Goal: Task Accomplishment & Management: Manage account settings

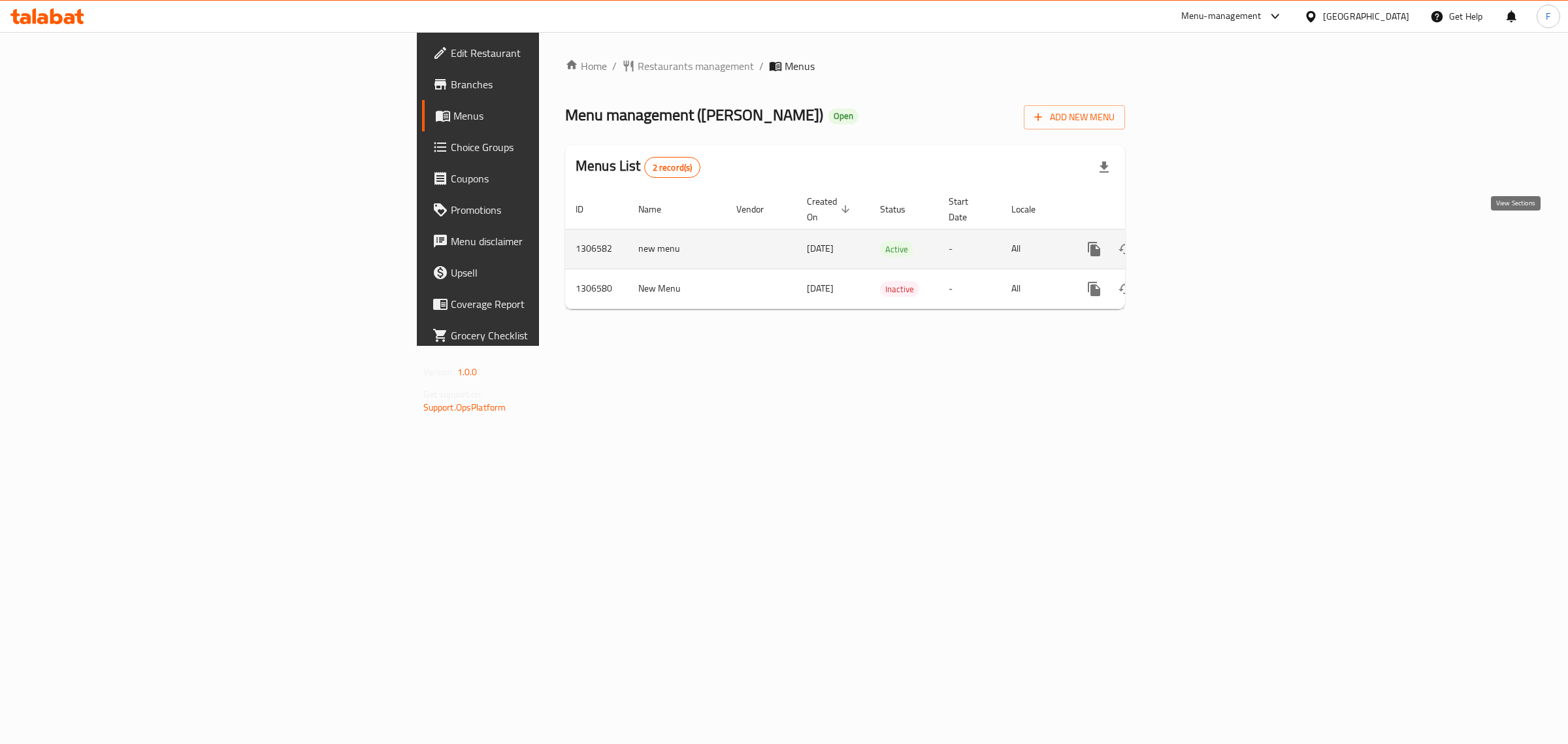
click at [1196, 241] on icon "enhanced table" at bounding box center [1188, 249] width 16 height 16
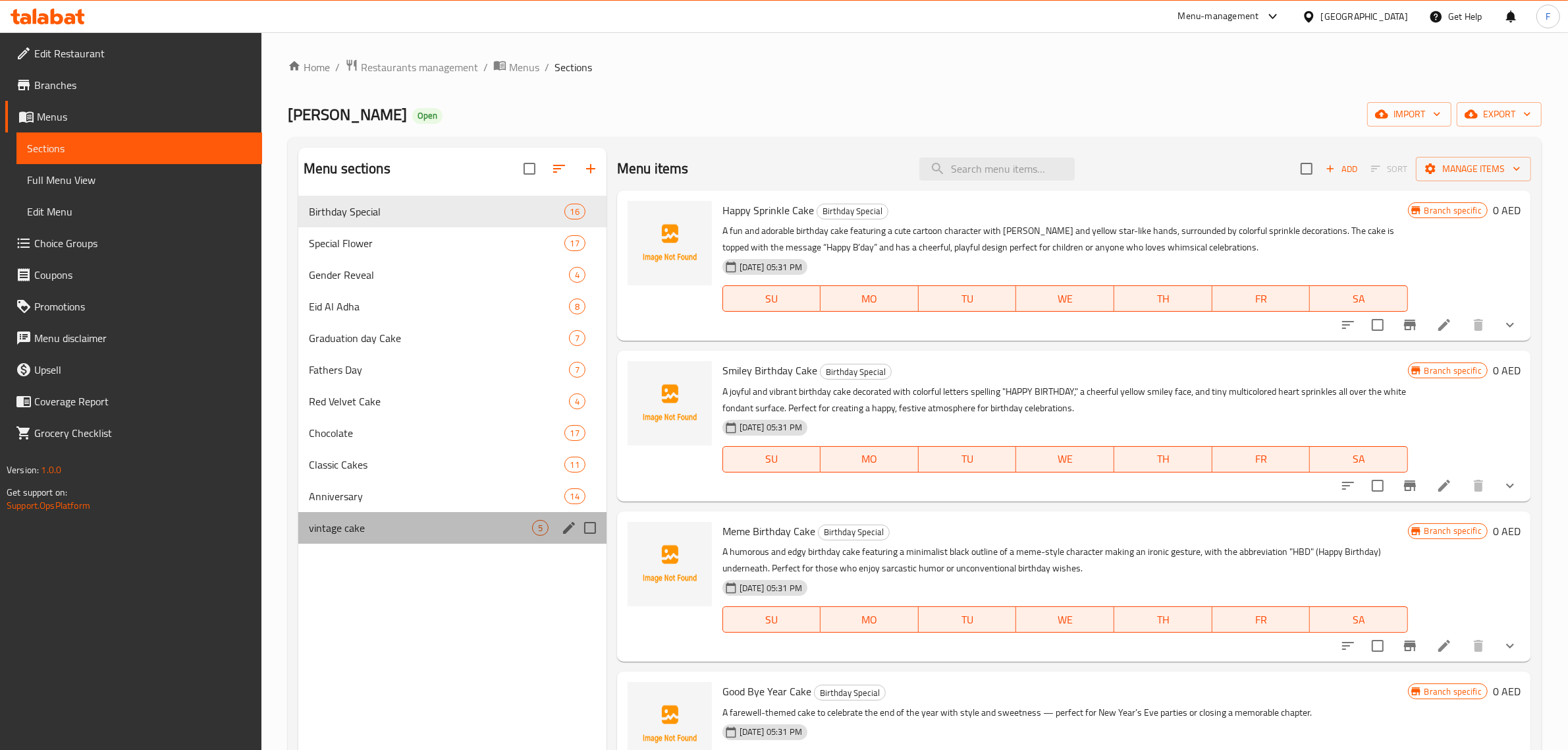
click at [393, 538] on div "vintage cake 5" at bounding box center [452, 527] width 308 height 32
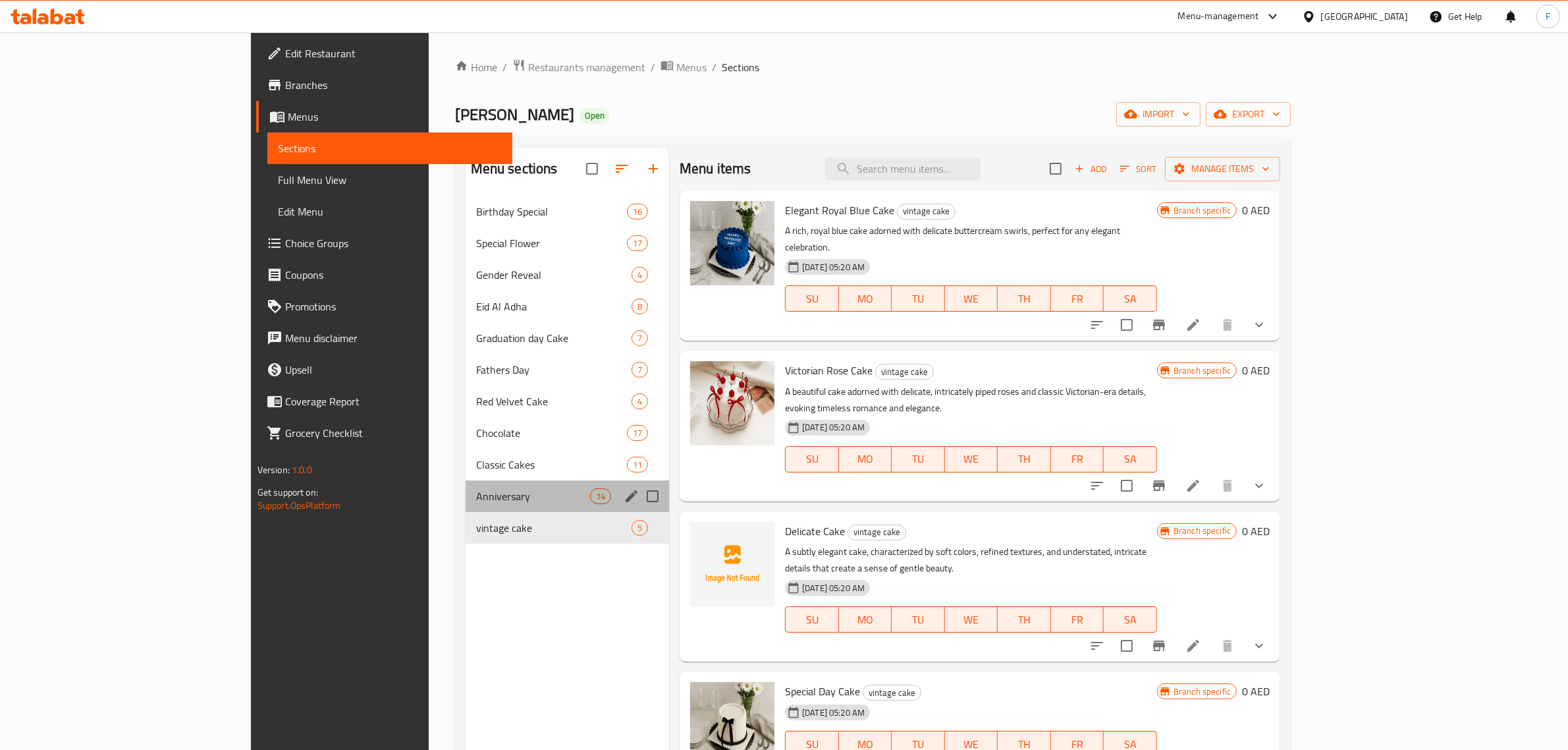
click at [465, 483] on div "Anniversary 14" at bounding box center [567, 496] width 203 height 32
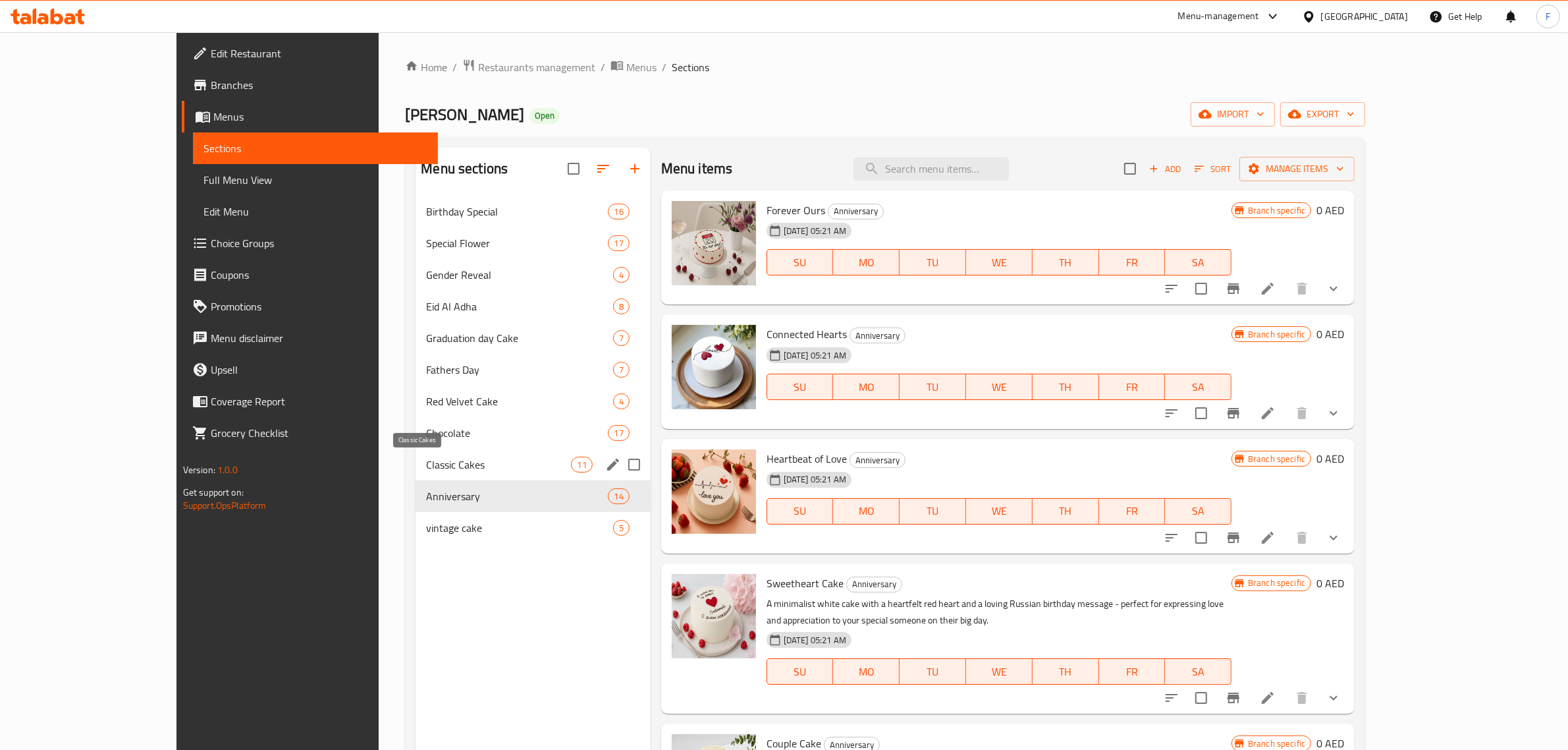
click at [426, 465] on span "Classic Cakes" at bounding box center [498, 464] width 145 height 16
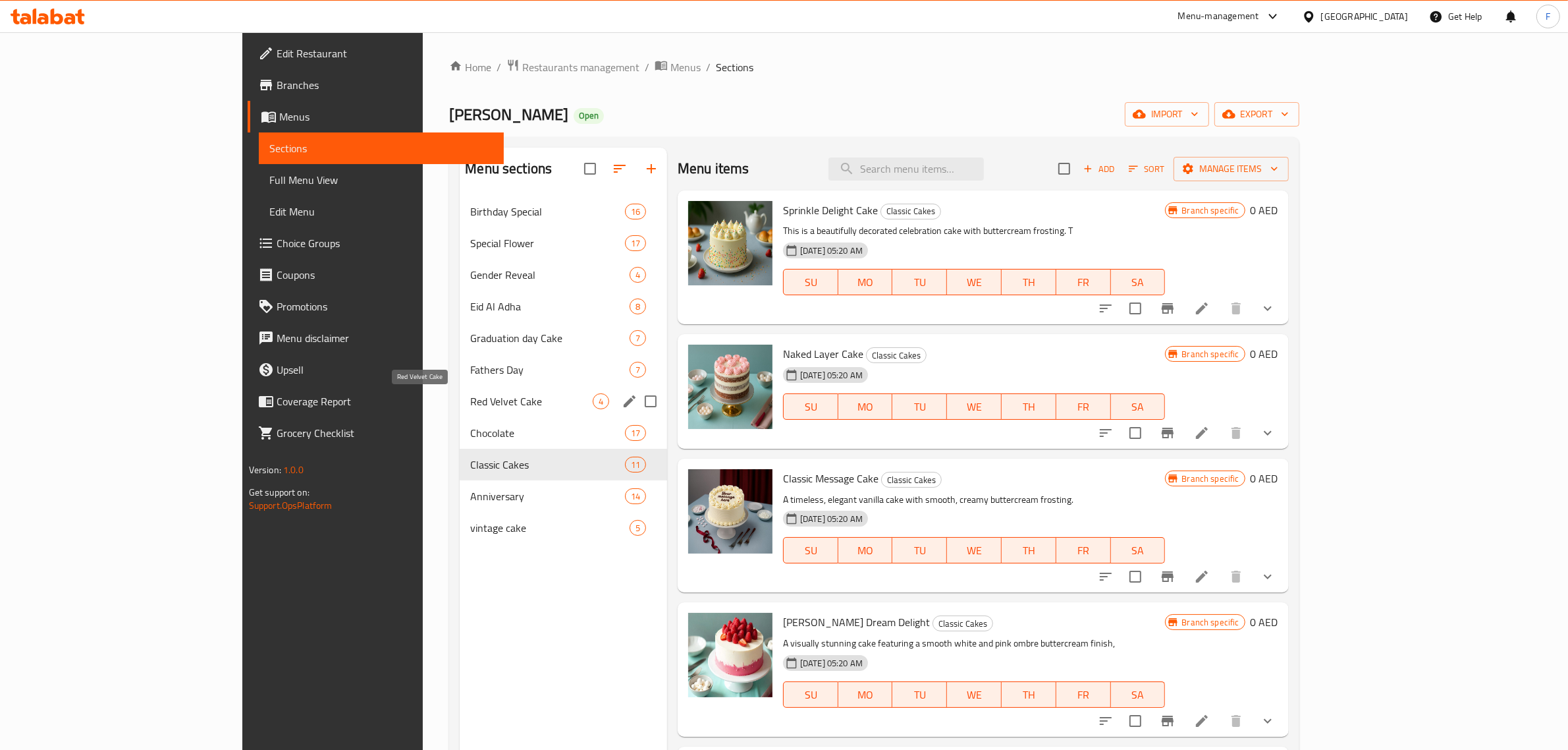
click at [470, 394] on span "Red Velvet Cake" at bounding box center [531, 401] width 122 height 16
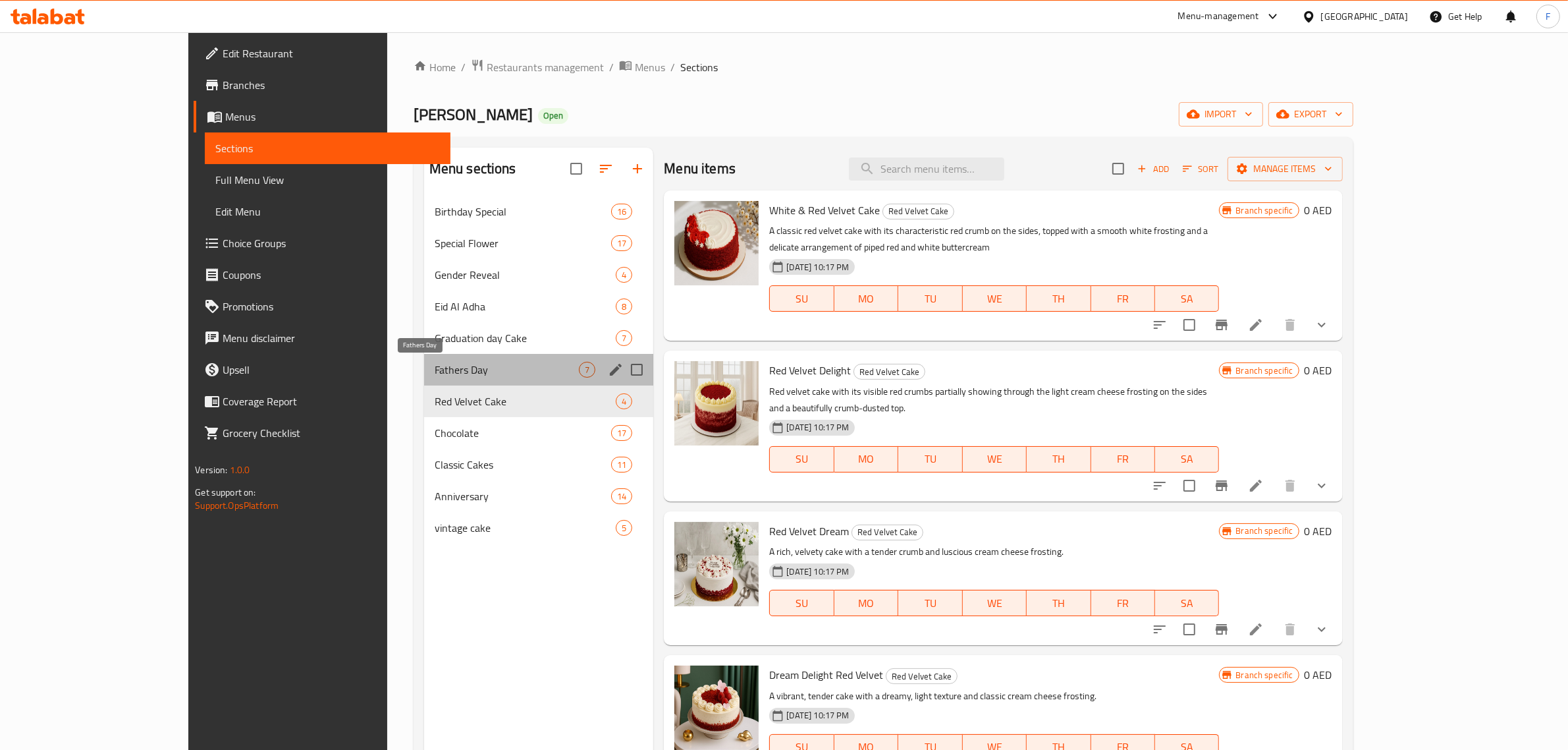
click at [435, 372] on span "Fathers Day" at bounding box center [507, 370] width 145 height 16
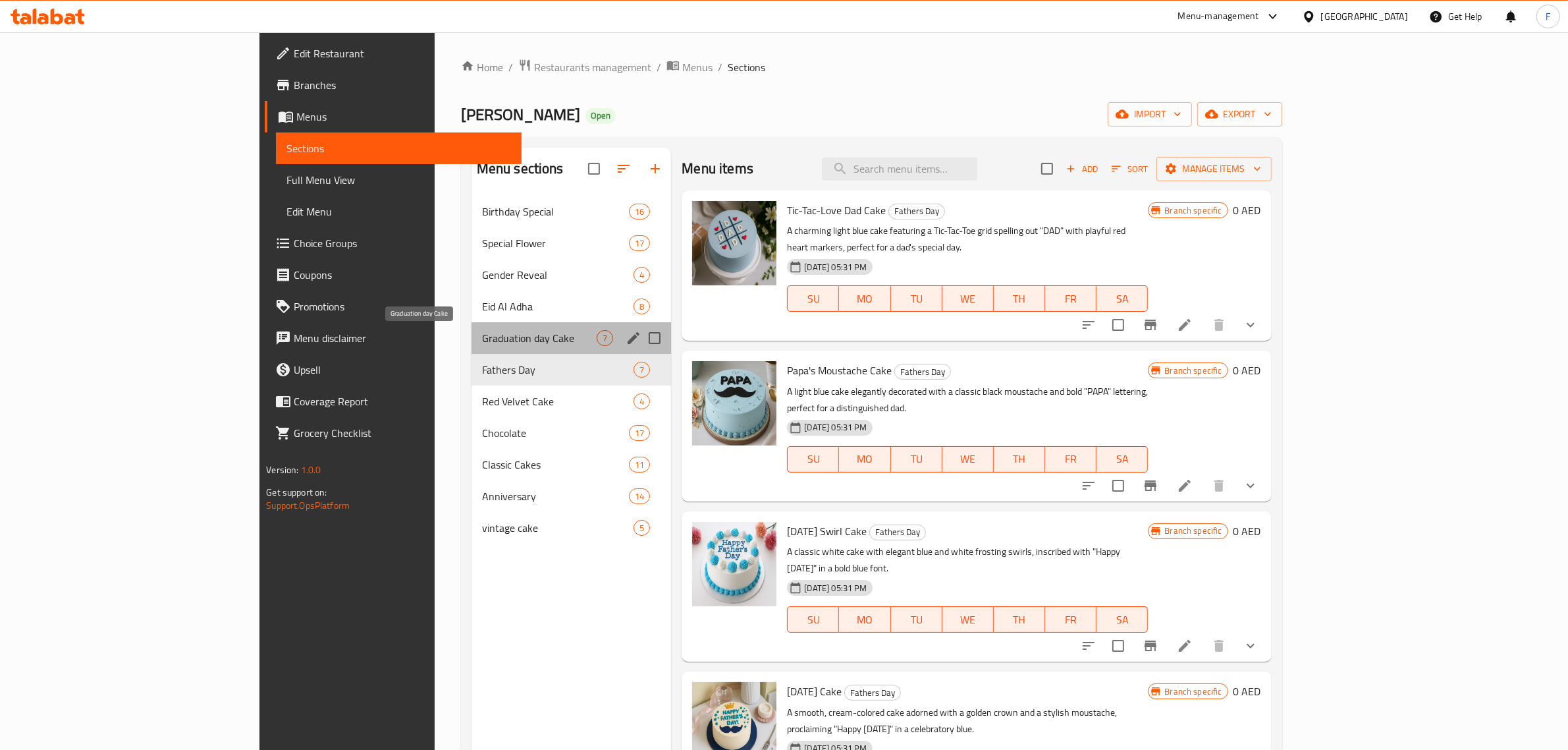
click at [482, 341] on span "Graduation day Cake" at bounding box center [540, 338] width 115 height 16
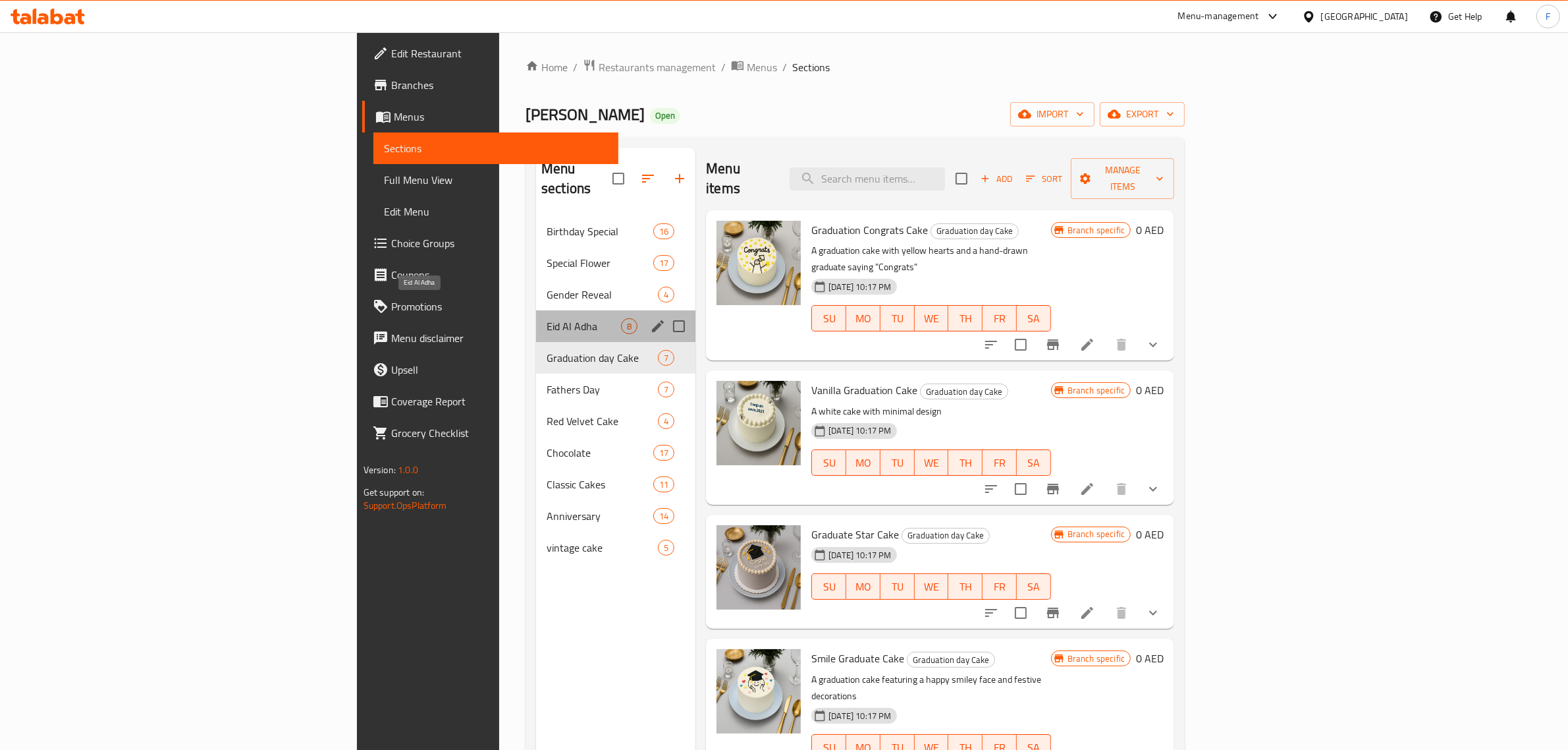
click at [546, 318] on span "Eid Al Adha" at bounding box center [584, 326] width 74 height 16
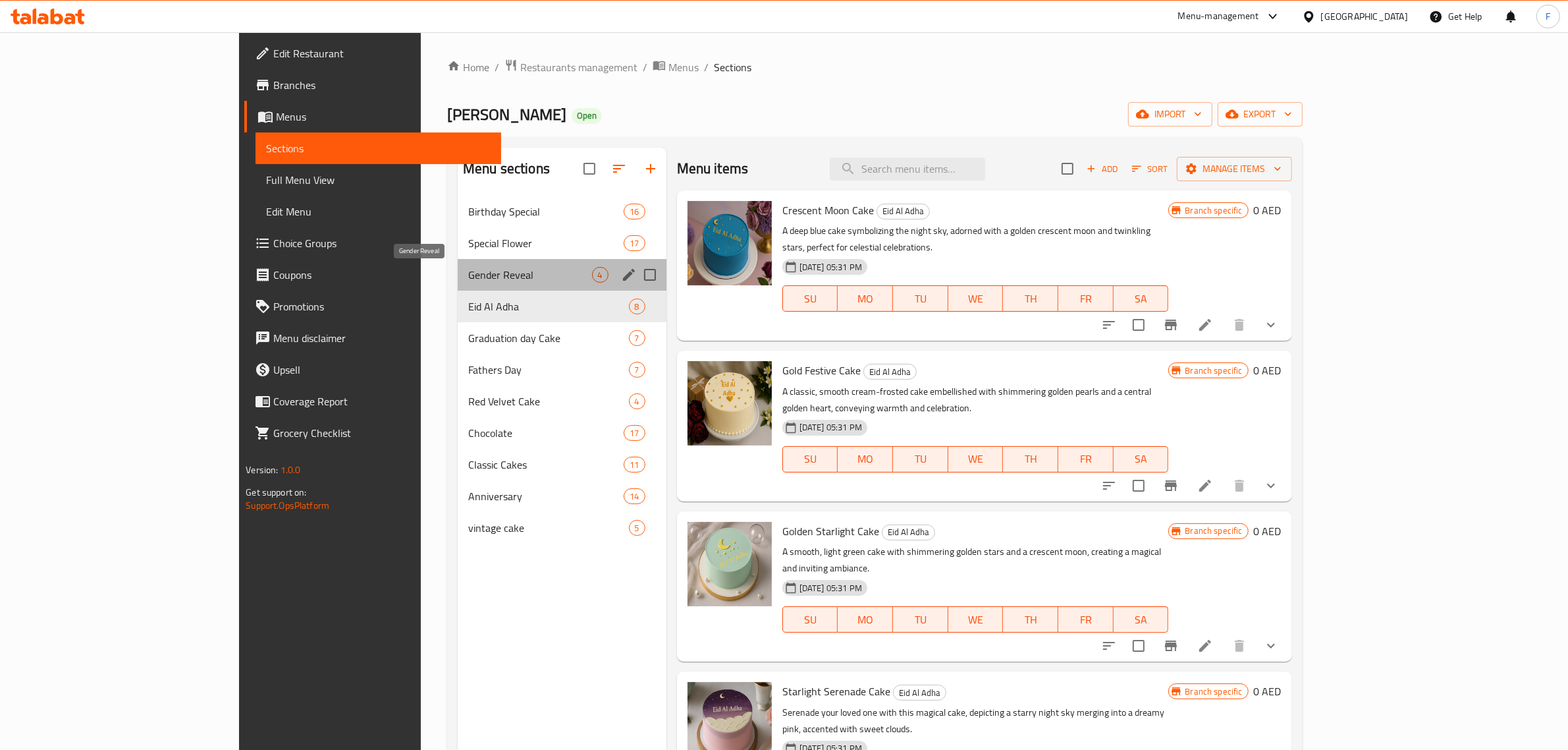
click at [468, 270] on span "Gender Reveal" at bounding box center [530, 274] width 124 height 16
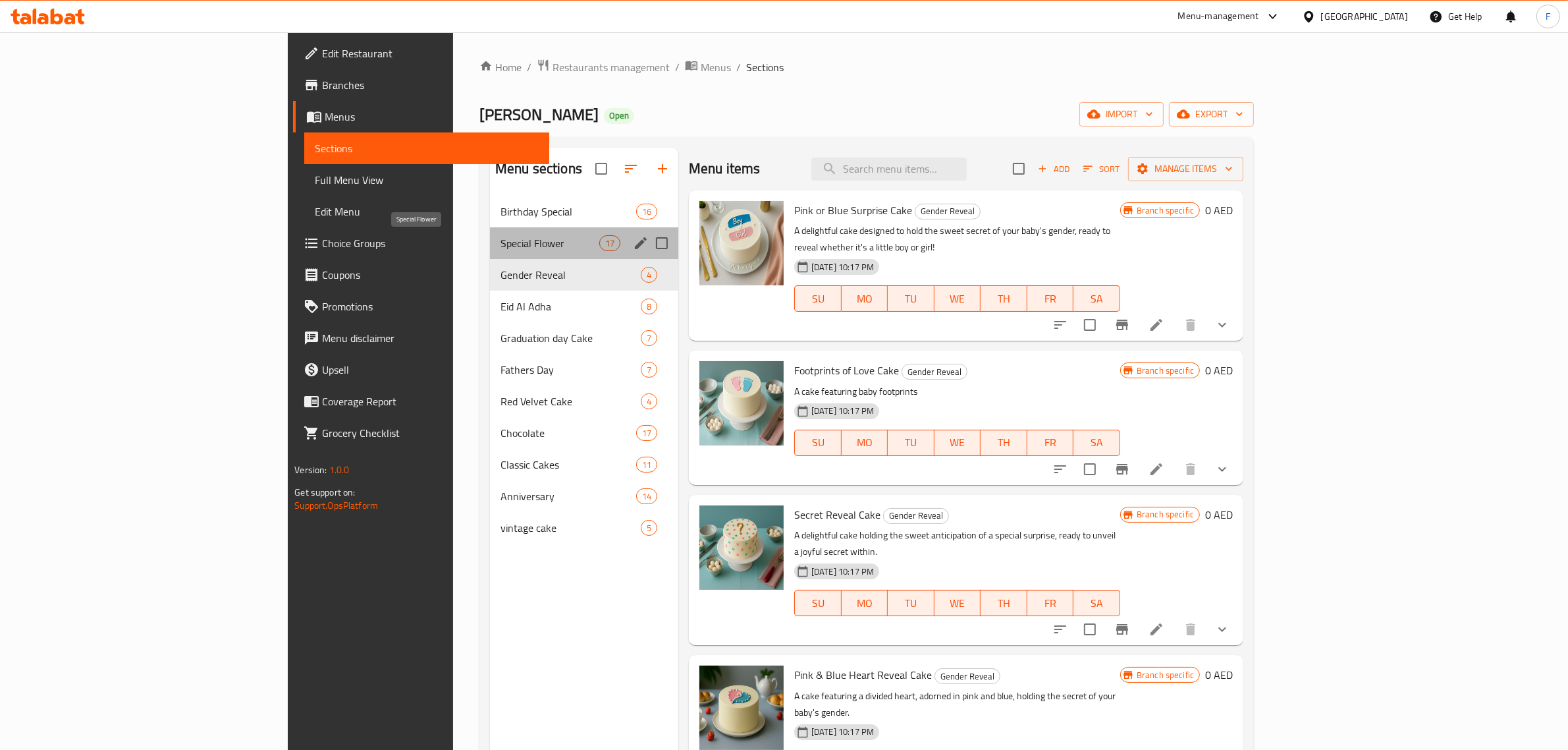
click at [500, 251] on span "Special Flower" at bounding box center [550, 242] width 99 height 16
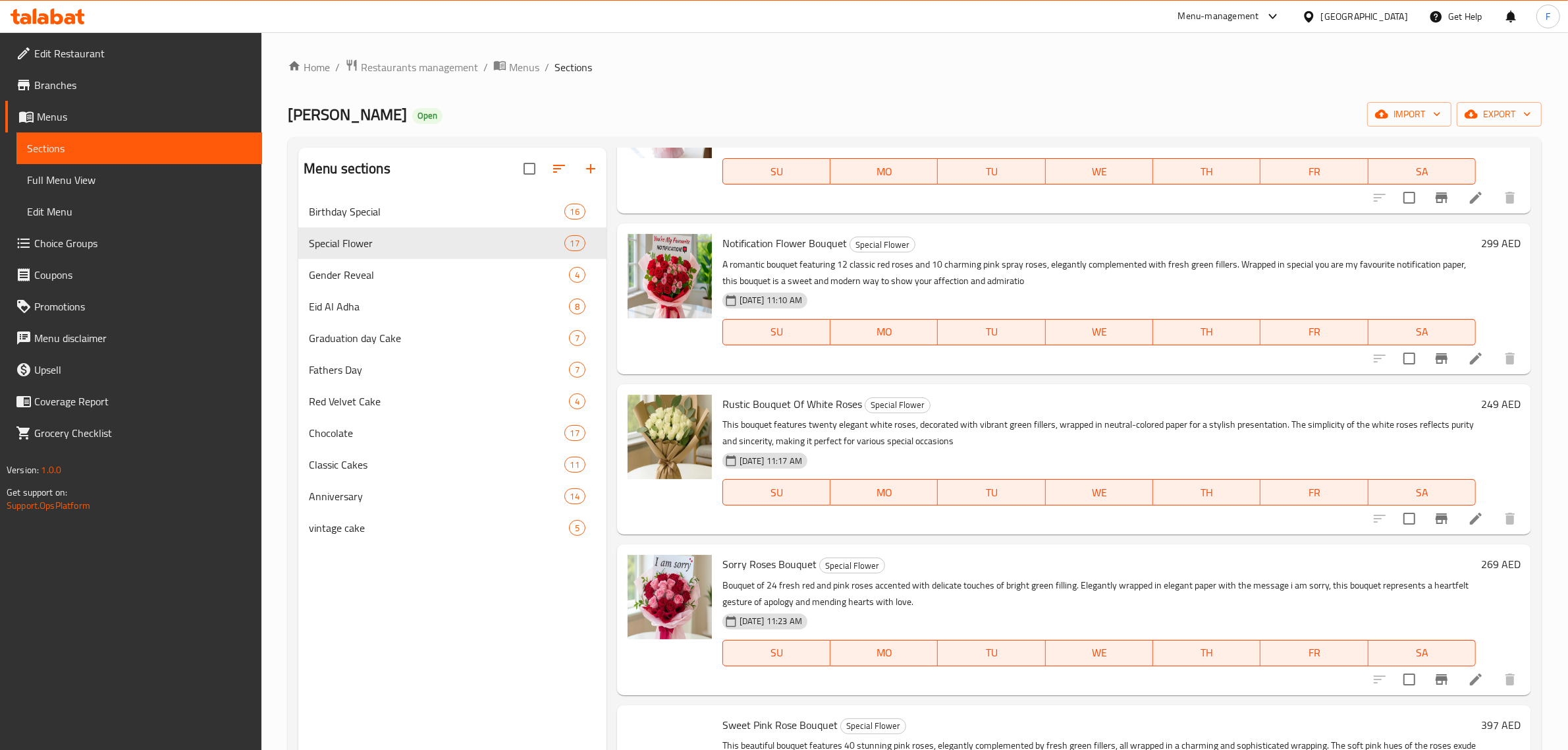
scroll to position [741, 0]
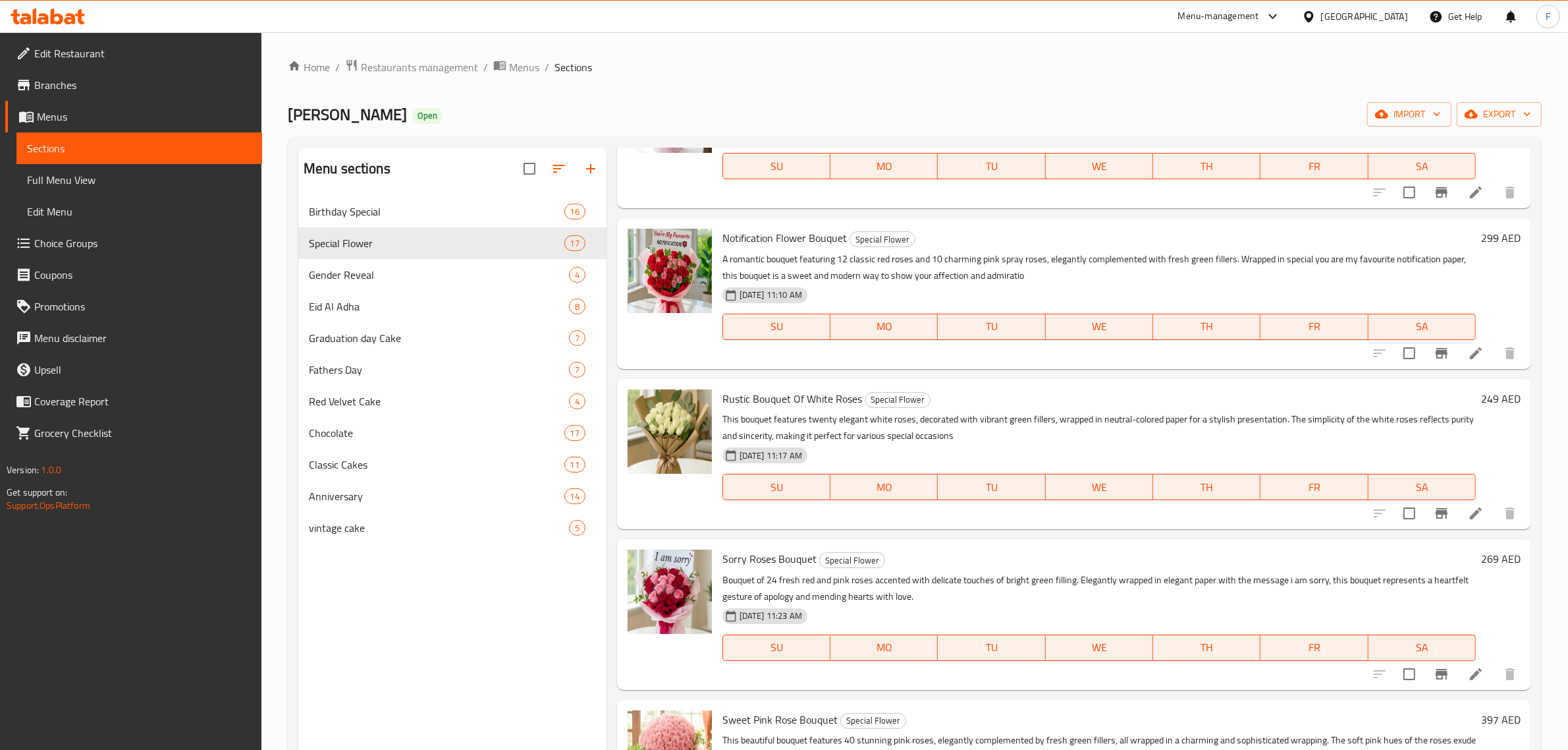
click at [47, 86] on span "Branches" at bounding box center [143, 84] width 218 height 16
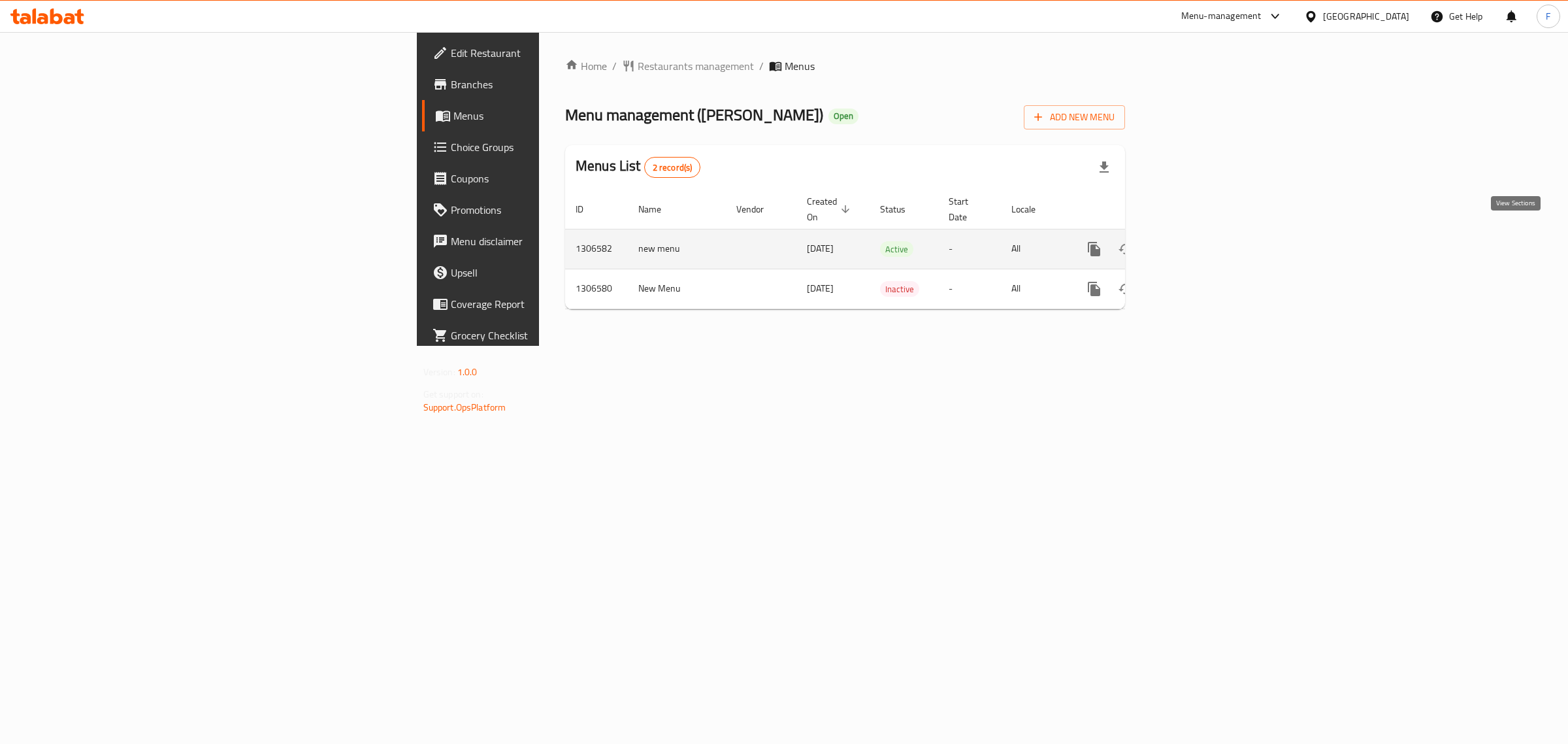
click at [1194, 243] on icon "enhanced table" at bounding box center [1188, 249] width 12 height 12
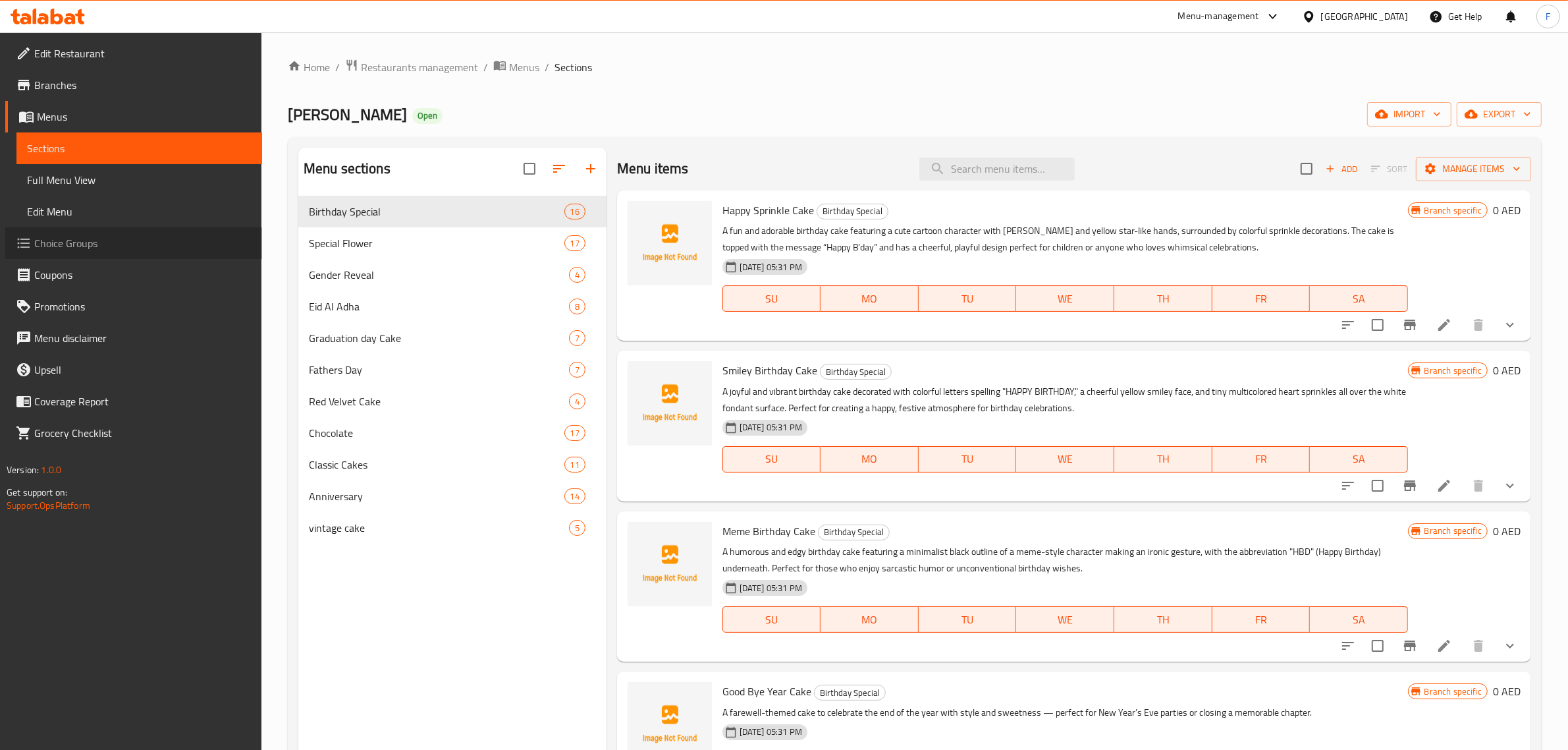
click at [78, 240] on span "Choice Groups" at bounding box center [143, 242] width 218 height 16
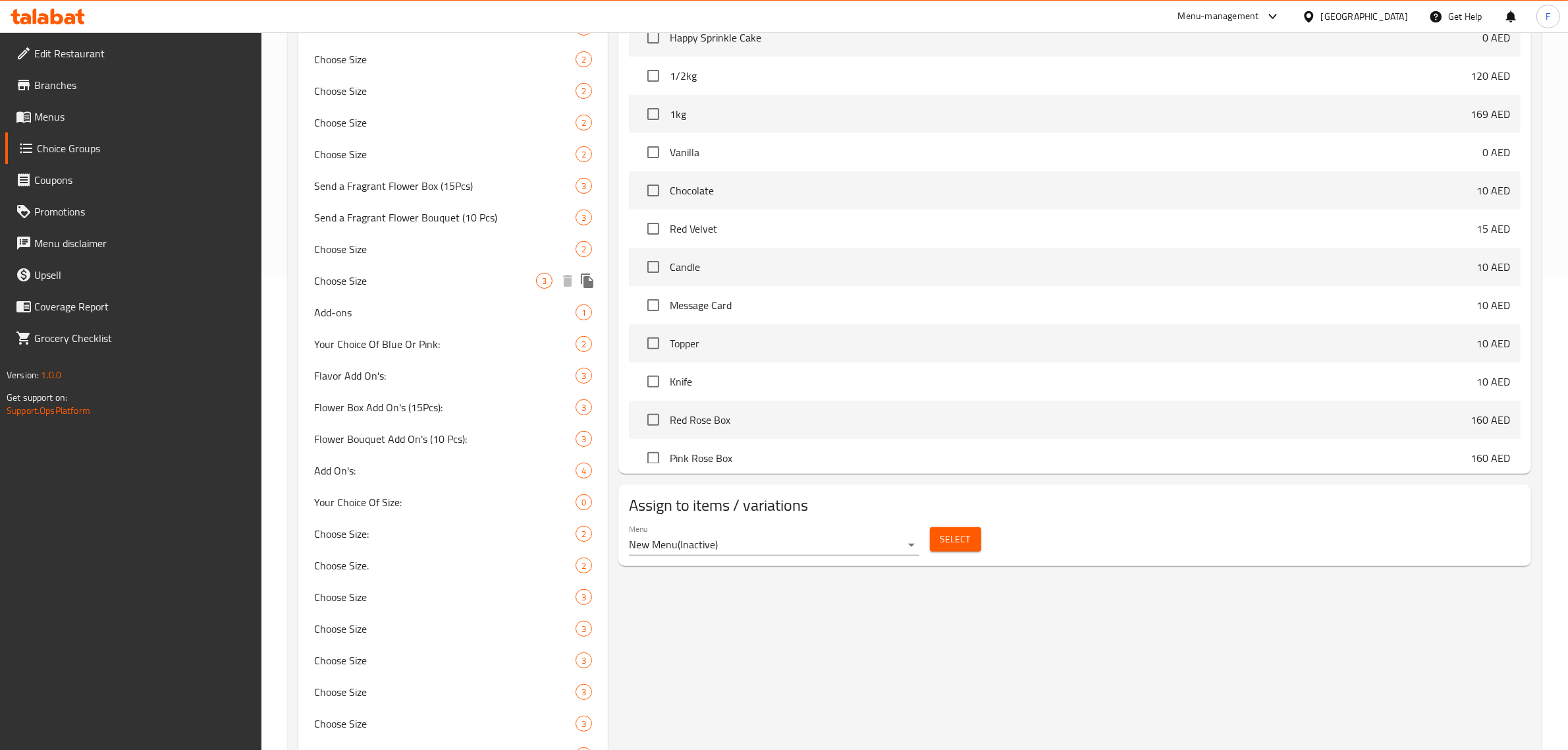
scroll to position [494, 0]
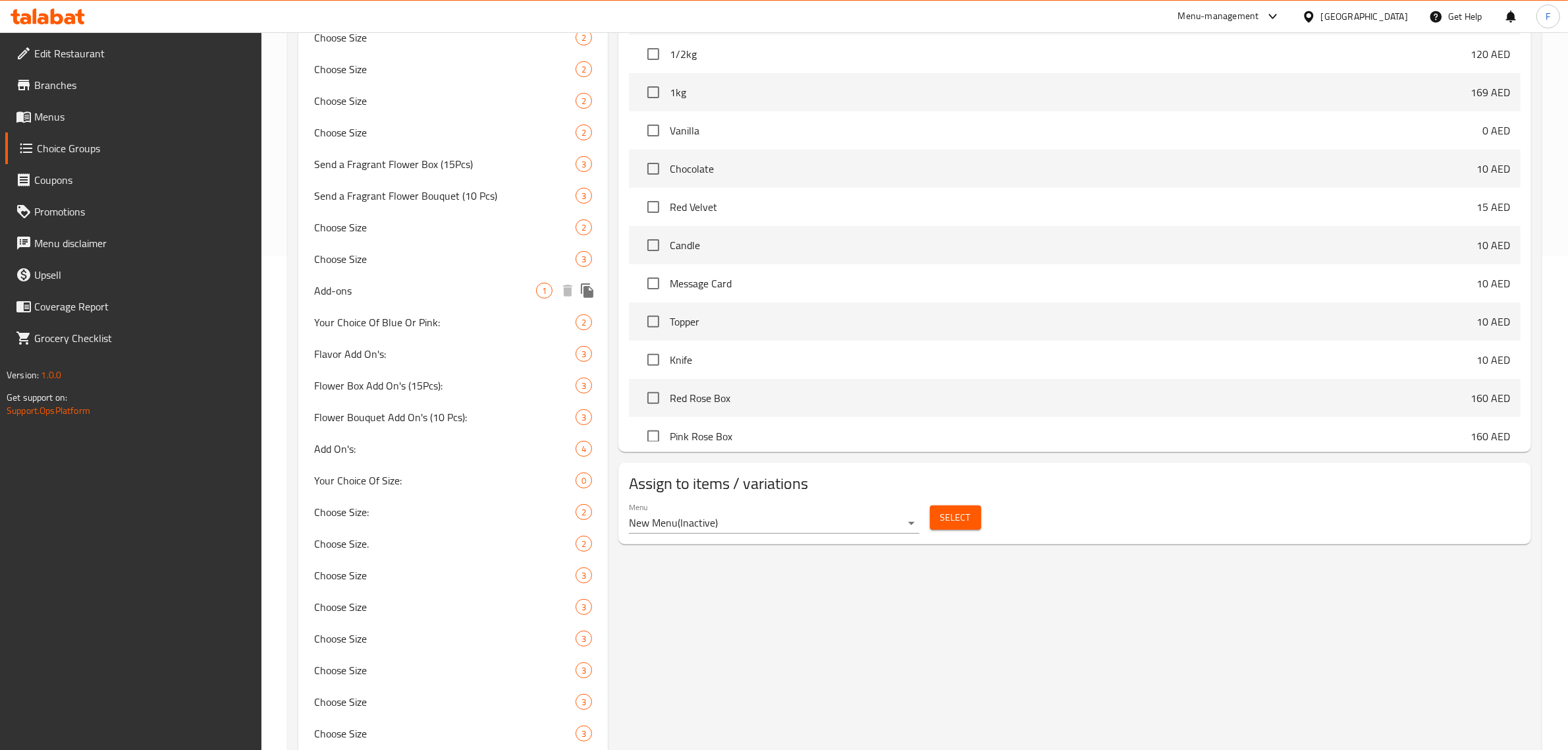
click at [376, 291] on span "Add-ons" at bounding box center [425, 291] width 222 height 16
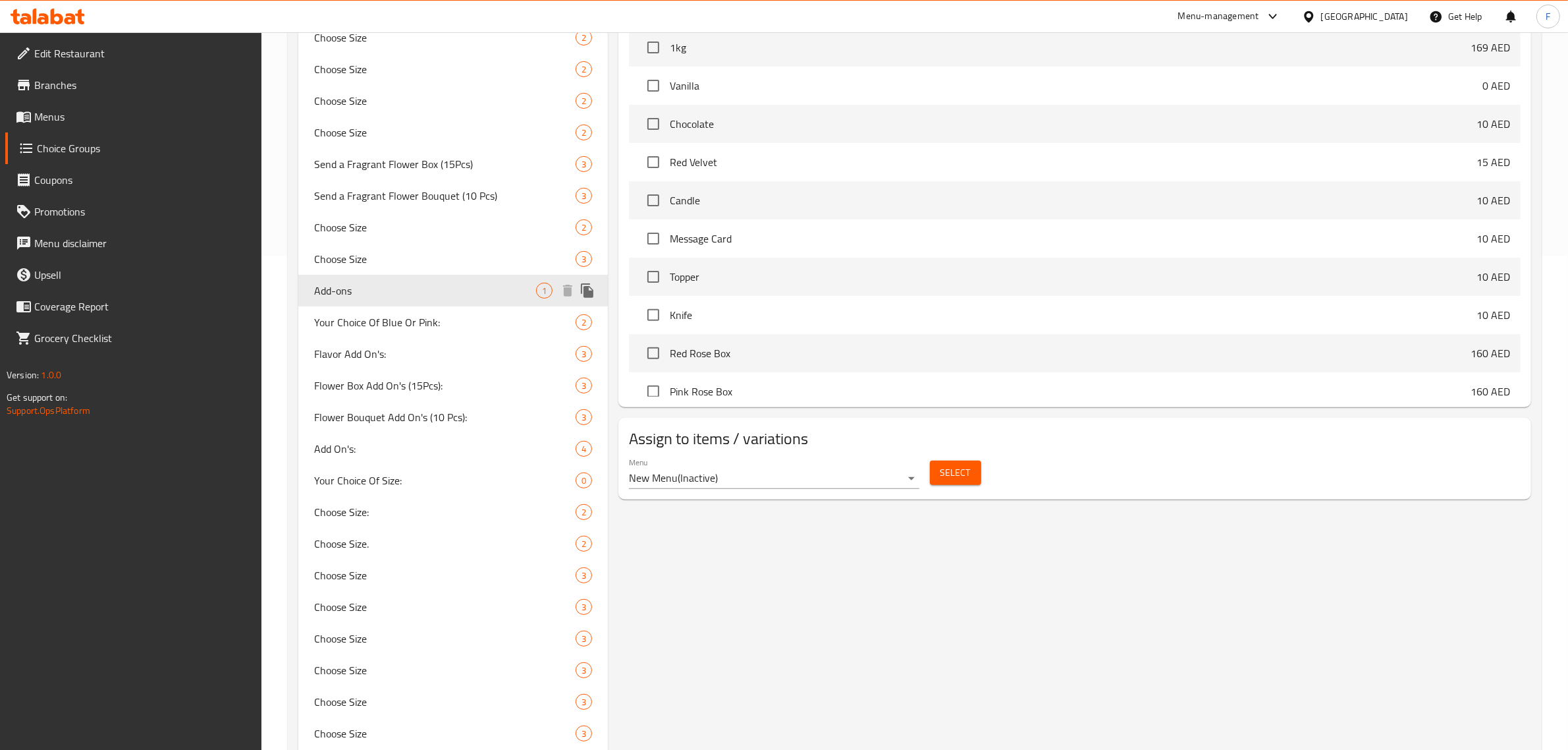
type input "Add-ons"
type input "الإضافات"
type input "0"
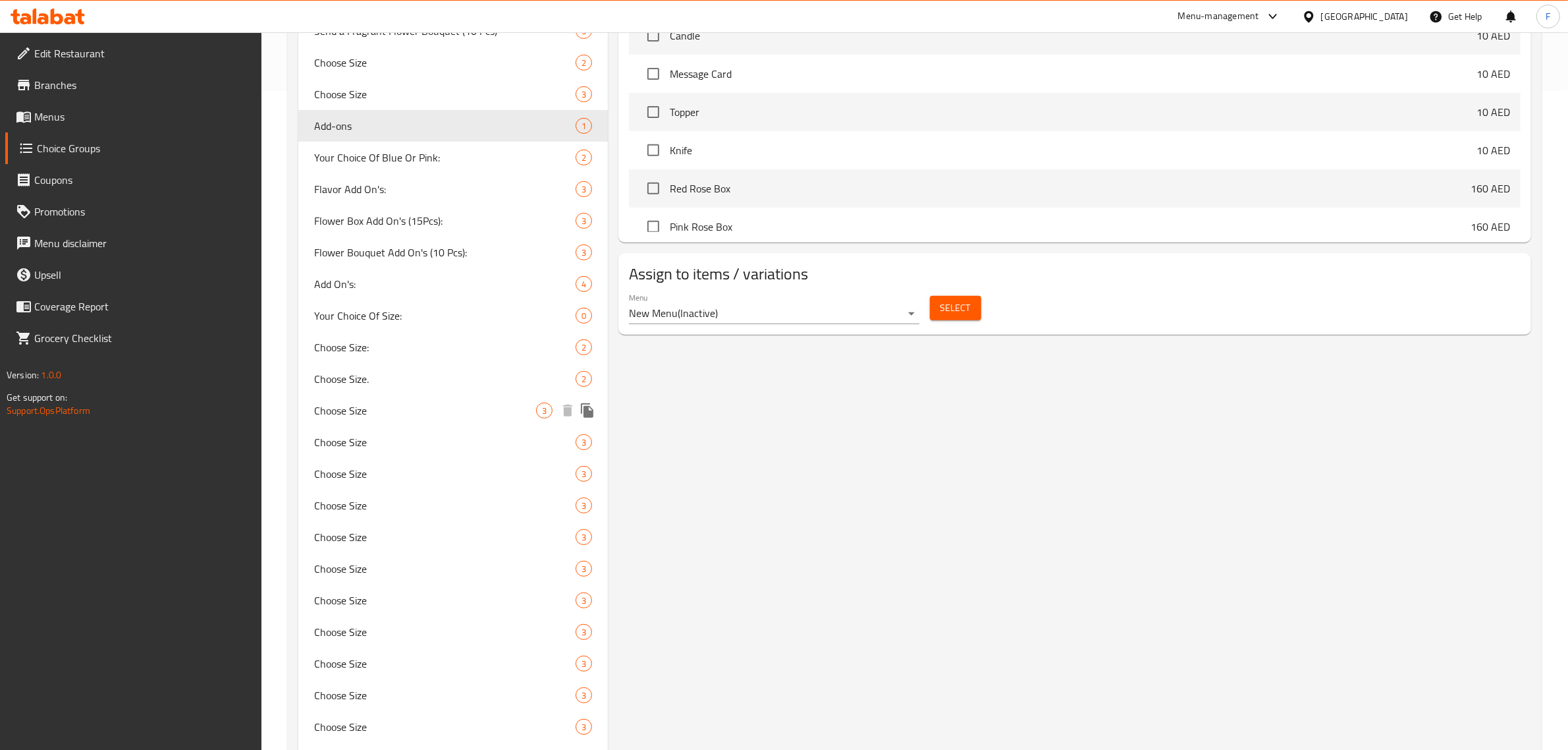
scroll to position [741, 0]
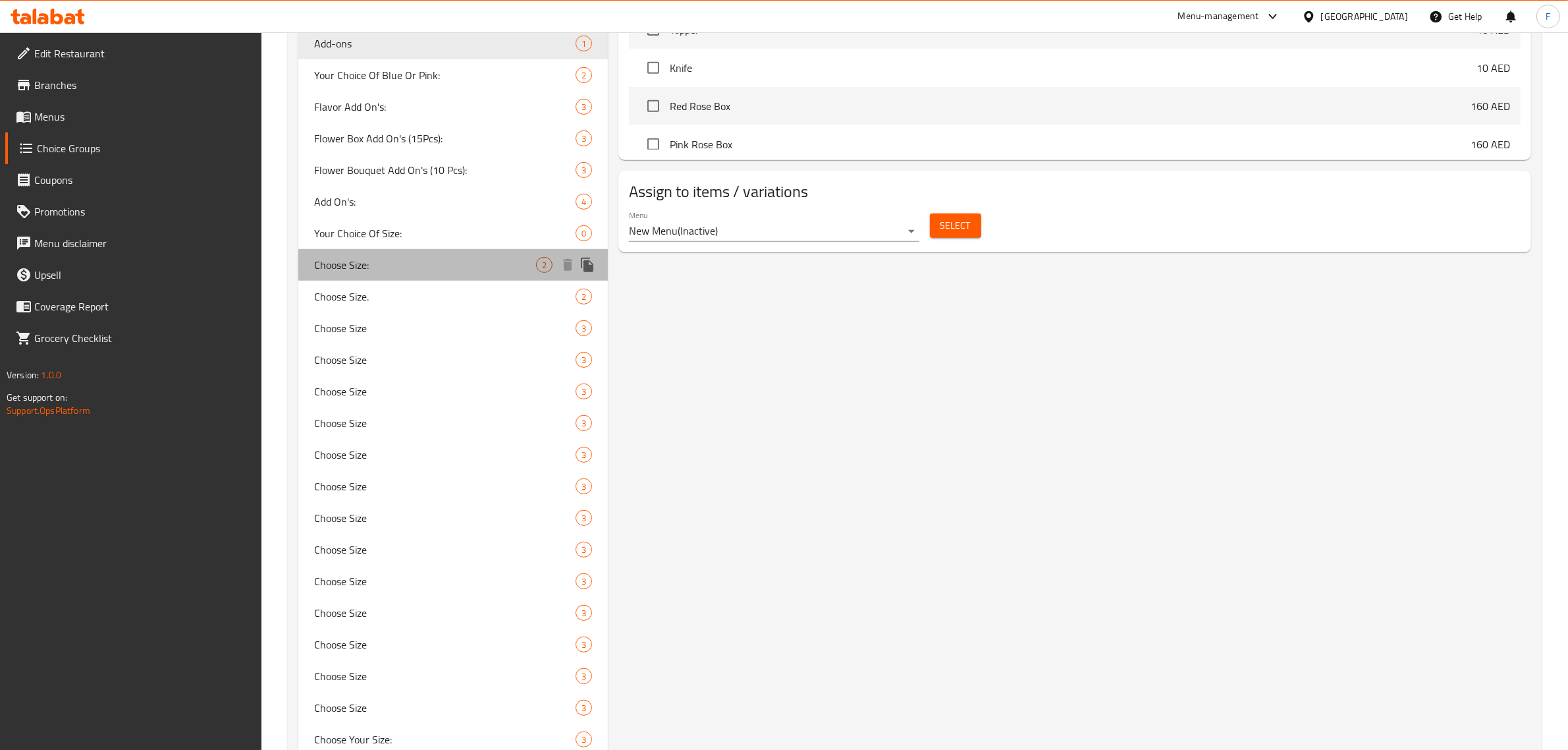
click at [400, 267] on span "Choose Size:" at bounding box center [425, 264] width 222 height 16
type input "Choose Size:"
type input "اختر الحجم"
type input "1"
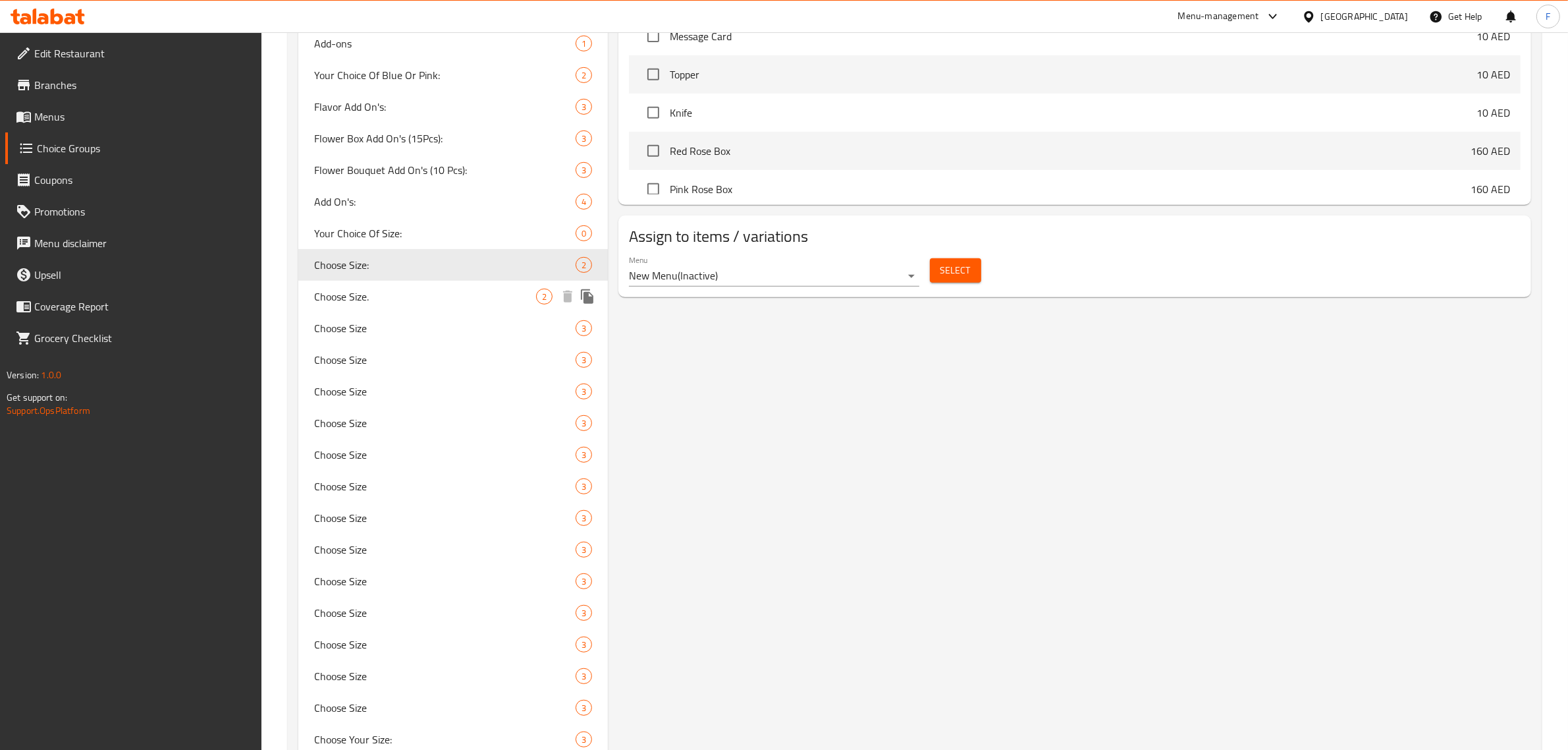
click at [406, 284] on div "Choose Size. 2" at bounding box center [453, 297] width 310 height 32
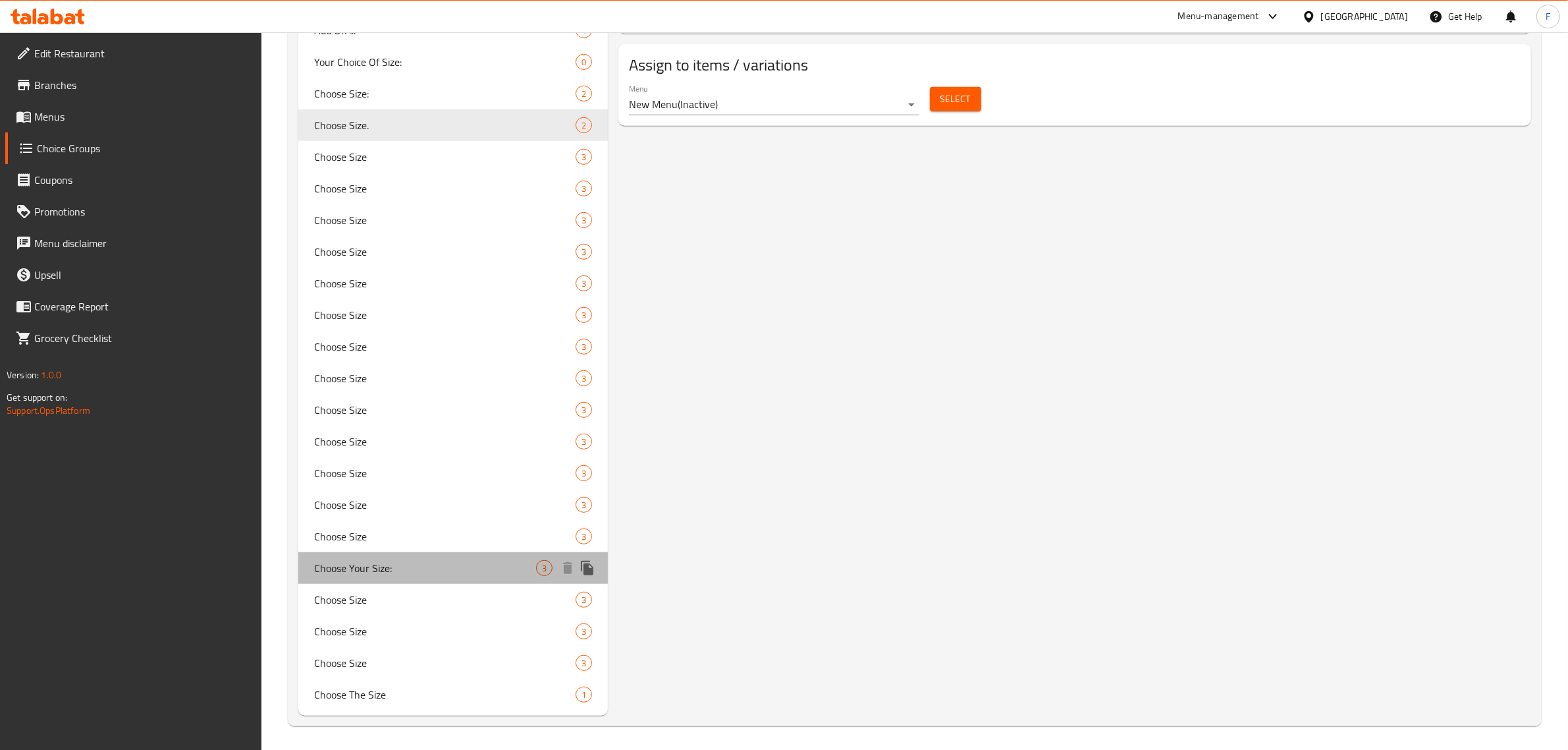
click at [406, 567] on span "Choose Your Size:" at bounding box center [425, 567] width 222 height 16
type input "Choose Your Size:"
type input "اختيارك حجم:"
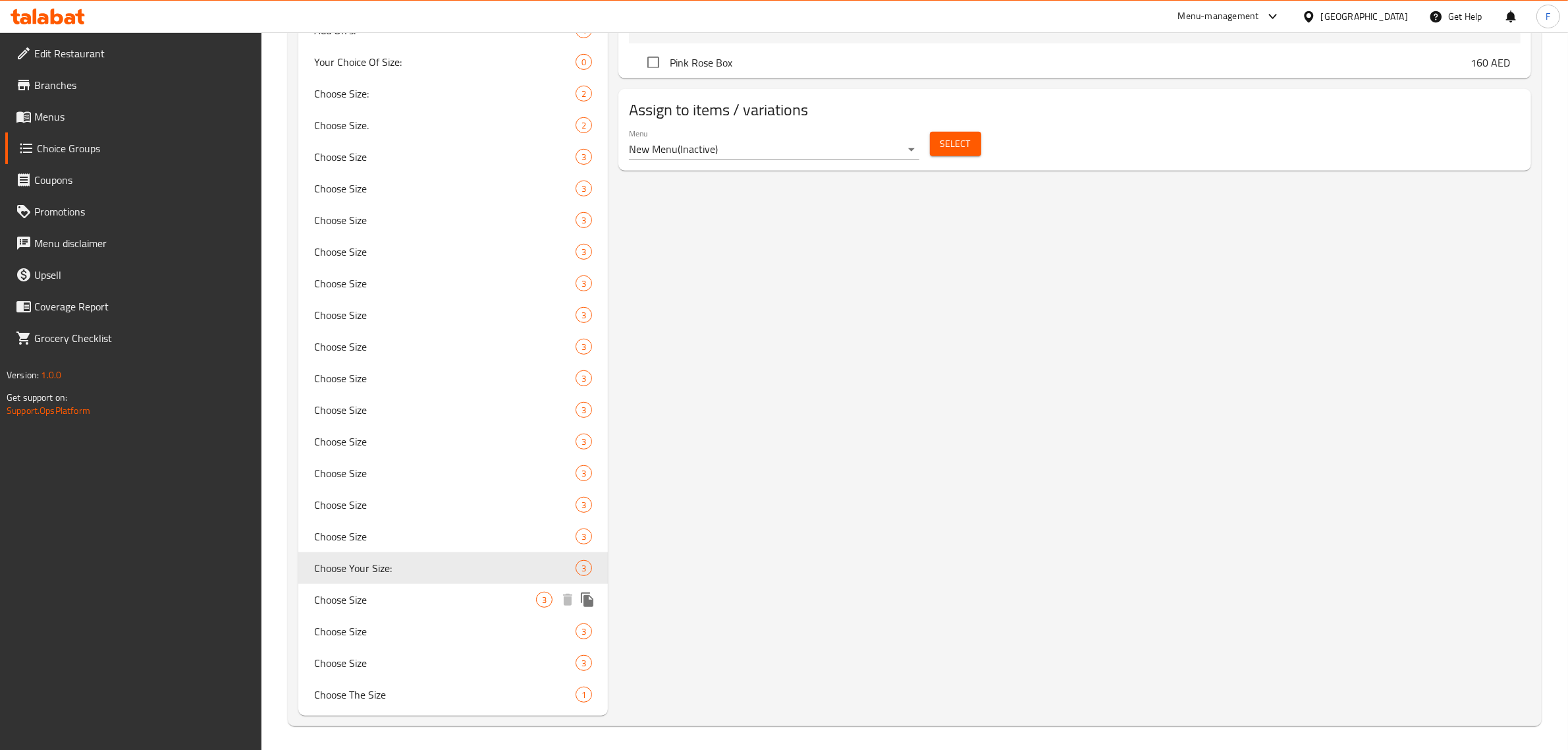
click at [402, 602] on span "Choose Size" at bounding box center [425, 599] width 222 height 16
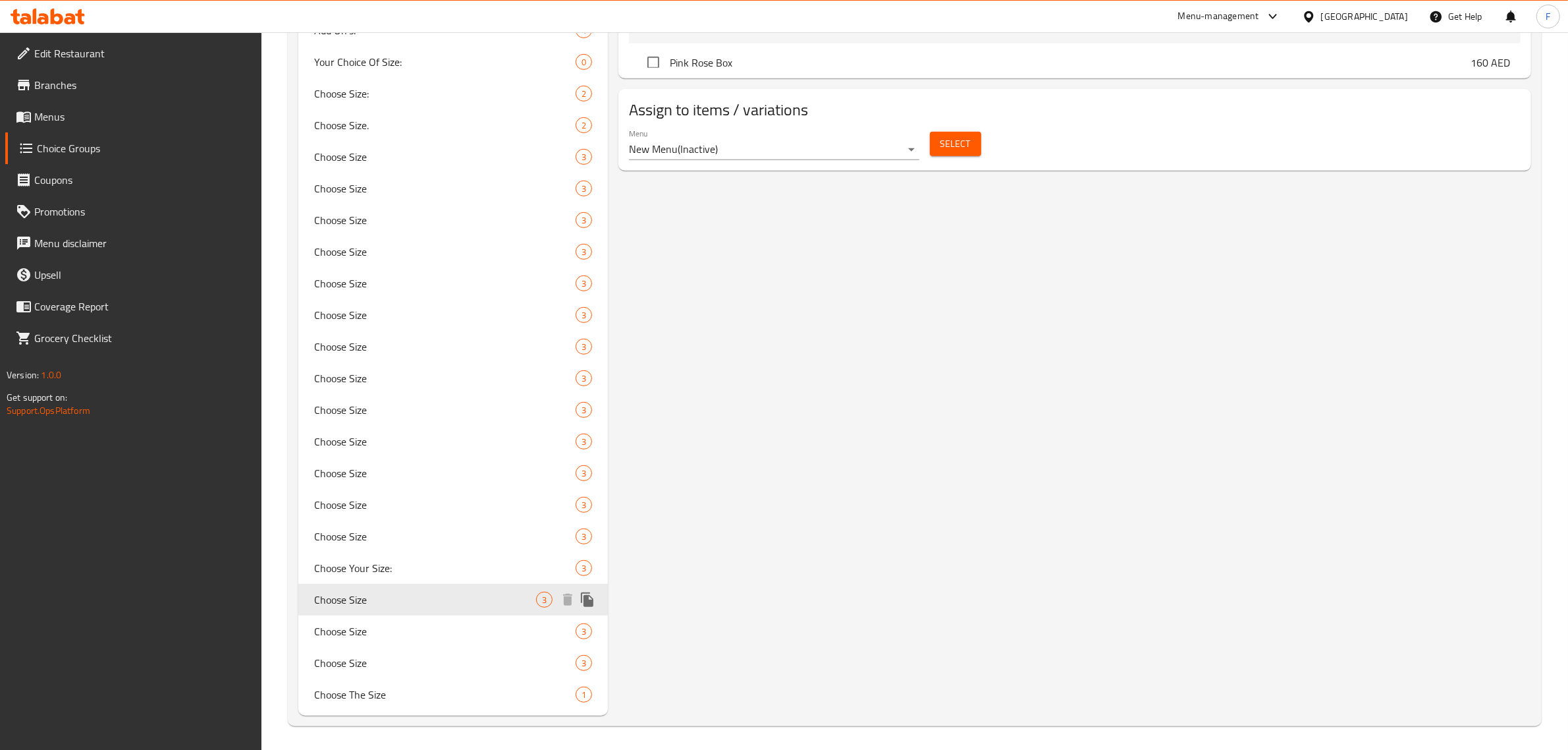
type input "Choose Size"
type input "اختر حجم"
type input "0"
click at [382, 696] on span "Choose The Size" at bounding box center [425, 694] width 222 height 16
type input "Choose The Size"
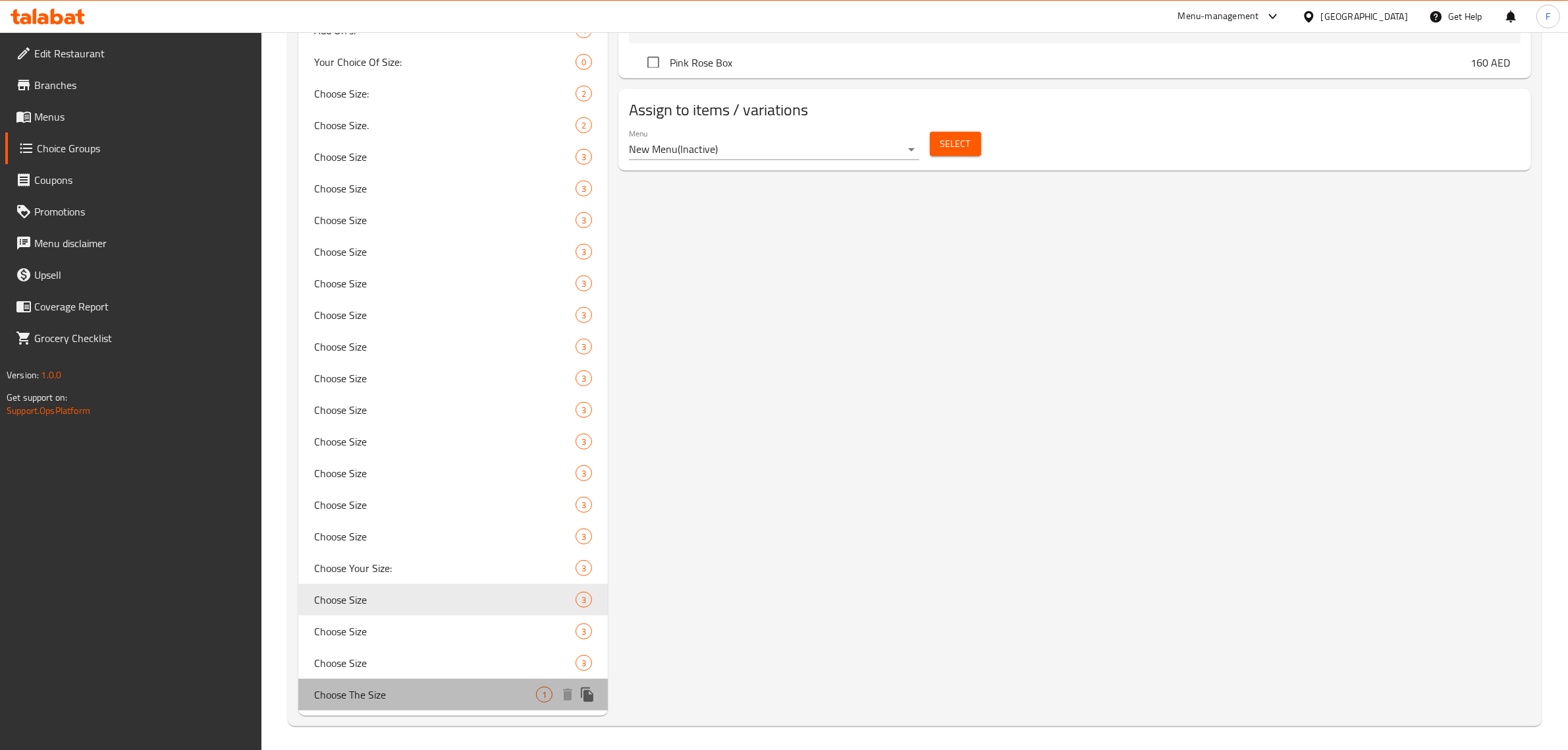
type input "اختر الحجم"
type input "1"
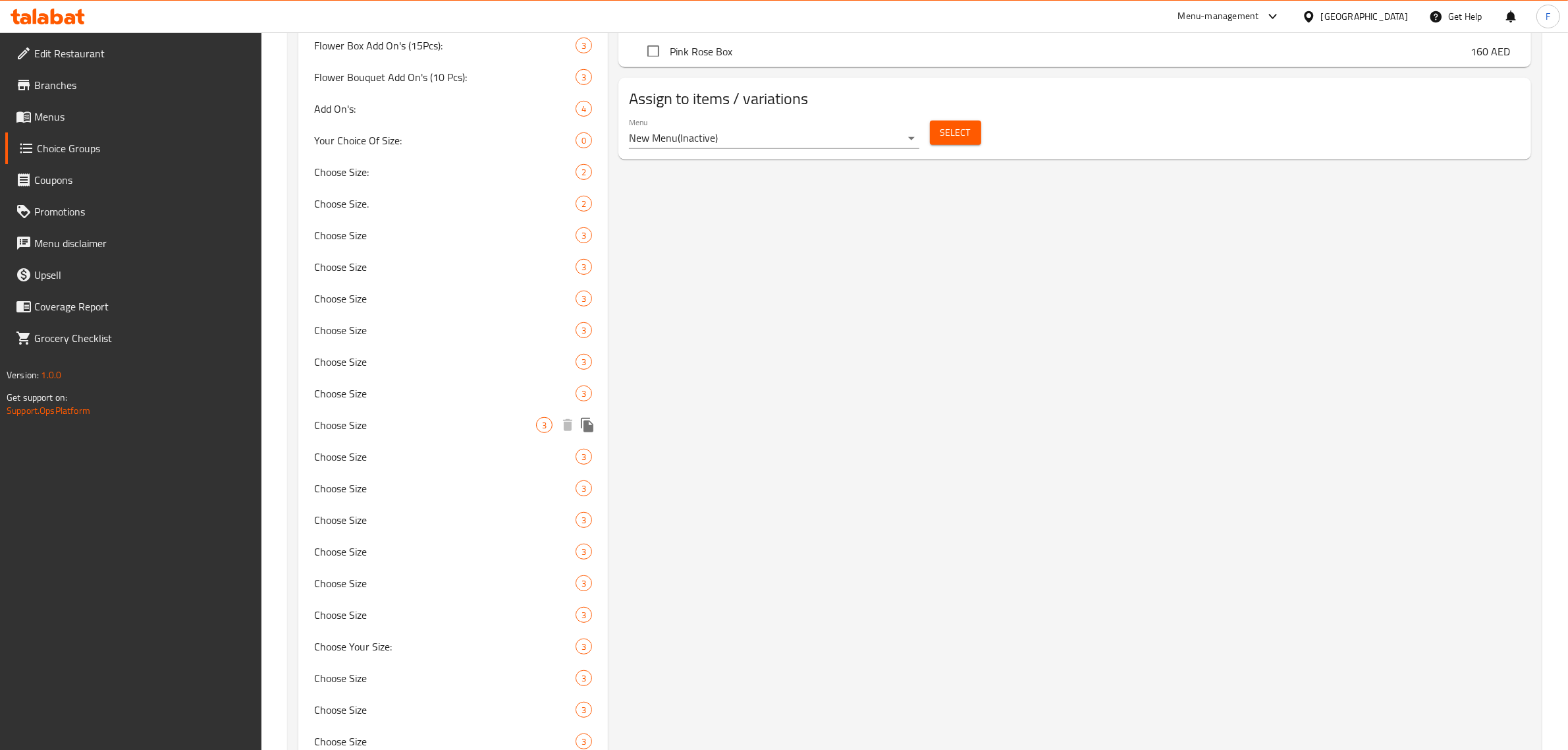
scroll to position [583, 0]
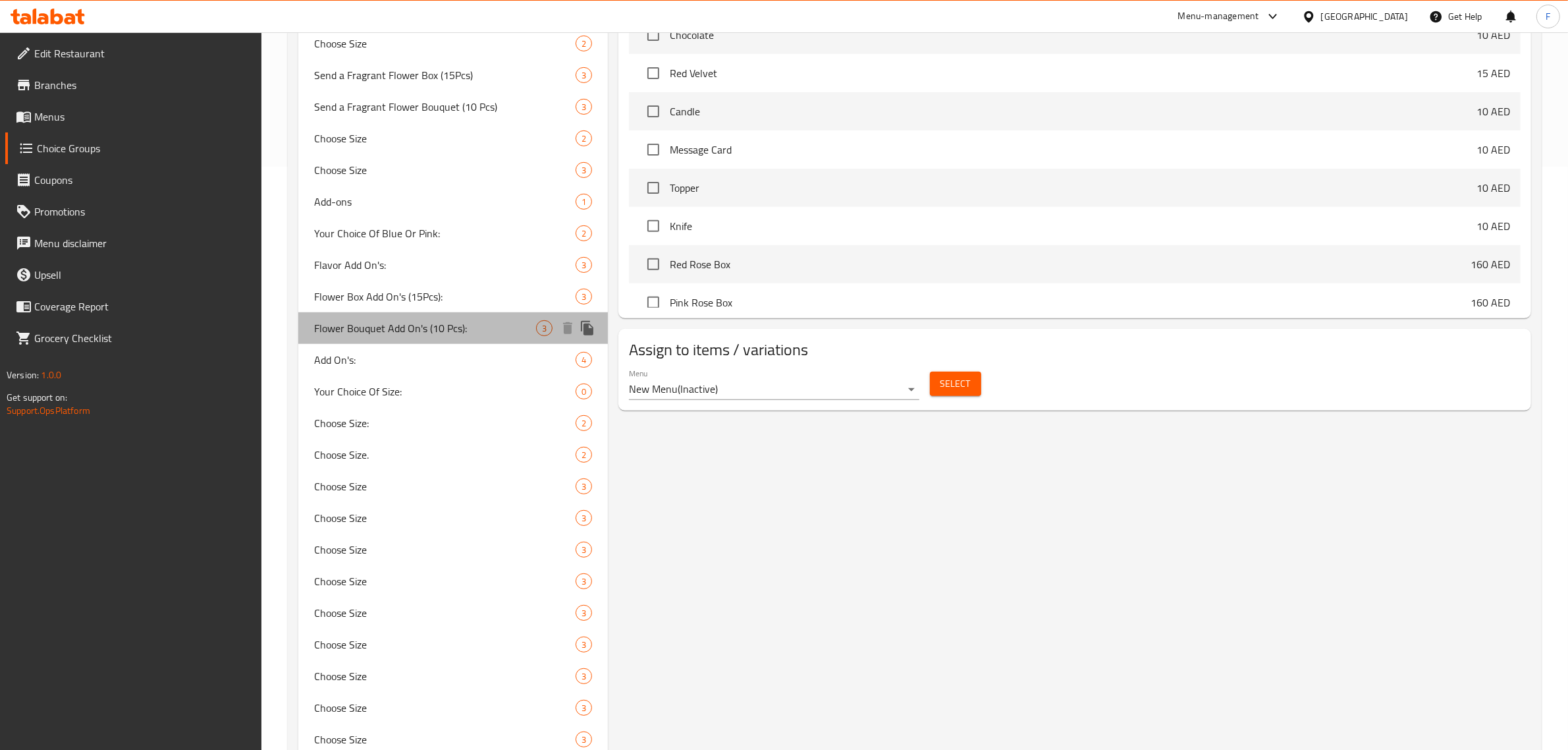
click at [400, 325] on span "Flower Bouquet Add On's (10 Pcs):" at bounding box center [425, 328] width 222 height 16
type input "Flower Bouquet Add On's (10 Pcs):"
type input "اضافات باقة ورد 10 قطع:"
type input "0"
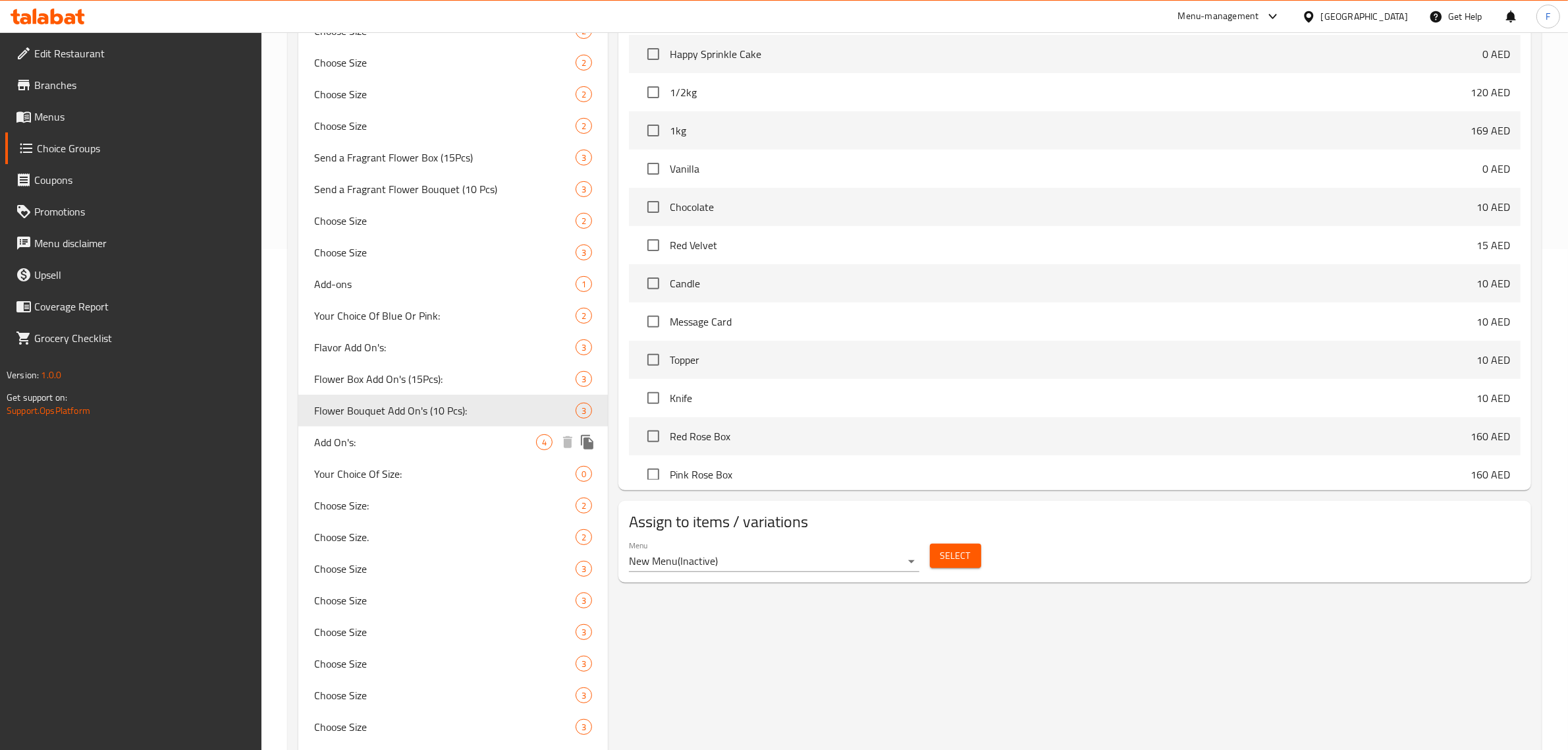
scroll to position [418, 0]
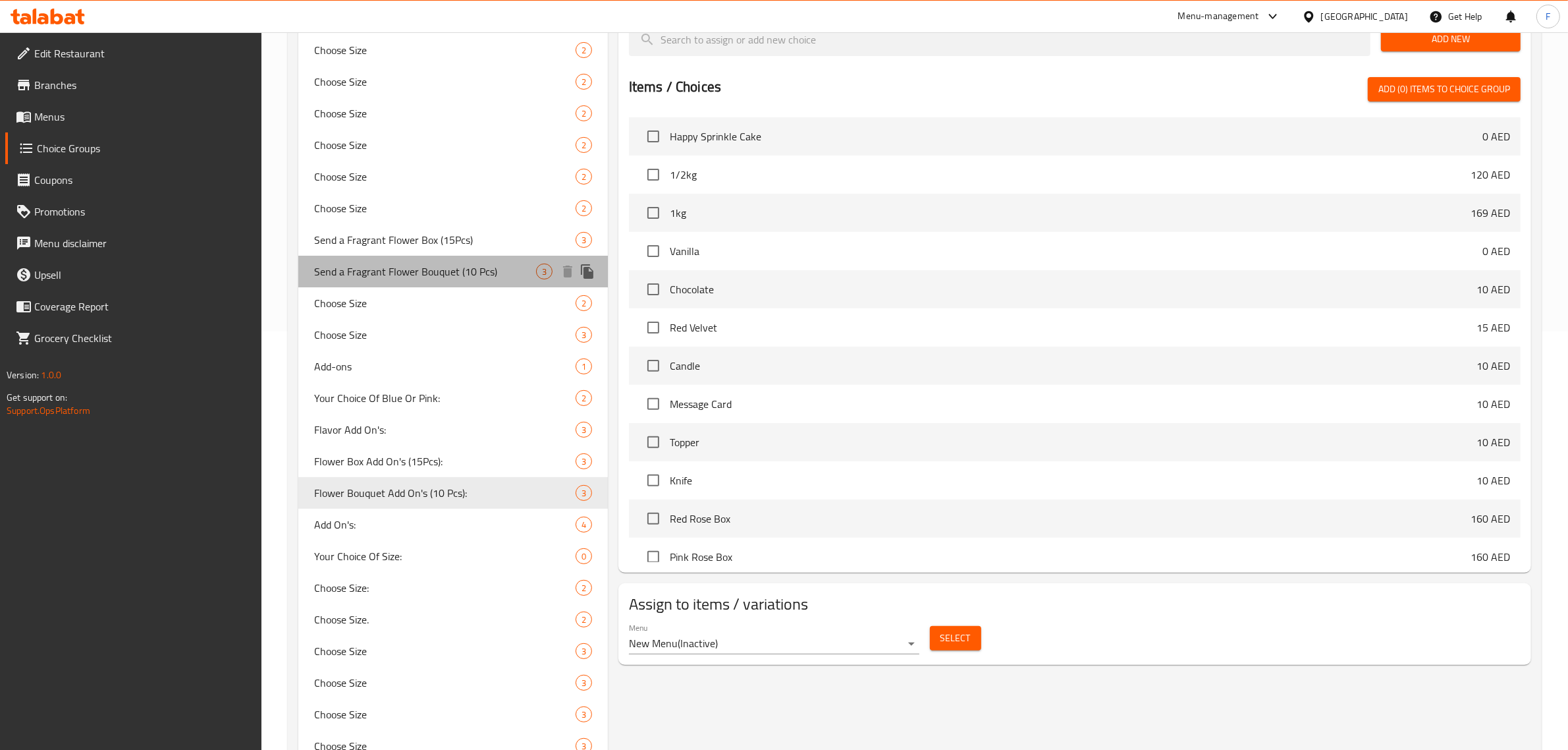
click at [398, 264] on span "Send a Fragrant Flower Bouquet (10 Pcs)" at bounding box center [425, 271] width 222 height 16
type input "Send a Fragrant Flower Bouquet (10 Pcs)"
type input "أرسل باقة زهور عطرة 10 قطع"
type input "1"
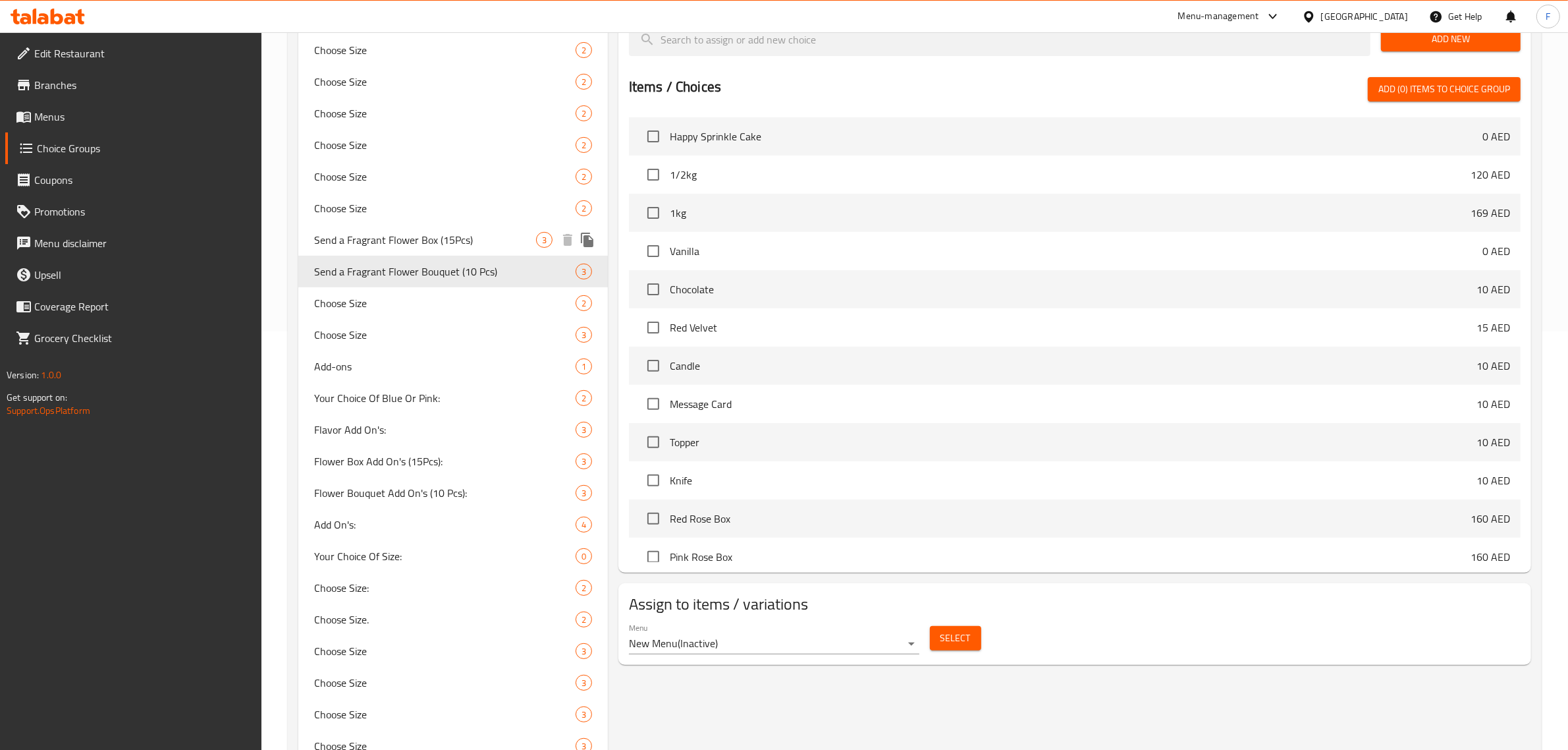
click at [398, 234] on span "Send a Fragrant Flower Box (15Pcs)" at bounding box center [425, 240] width 222 height 16
type input "Send a Fragrant Flower Box (15Pcs)"
type input "أرسل صندوق زهور عطرة 15 قطعة"
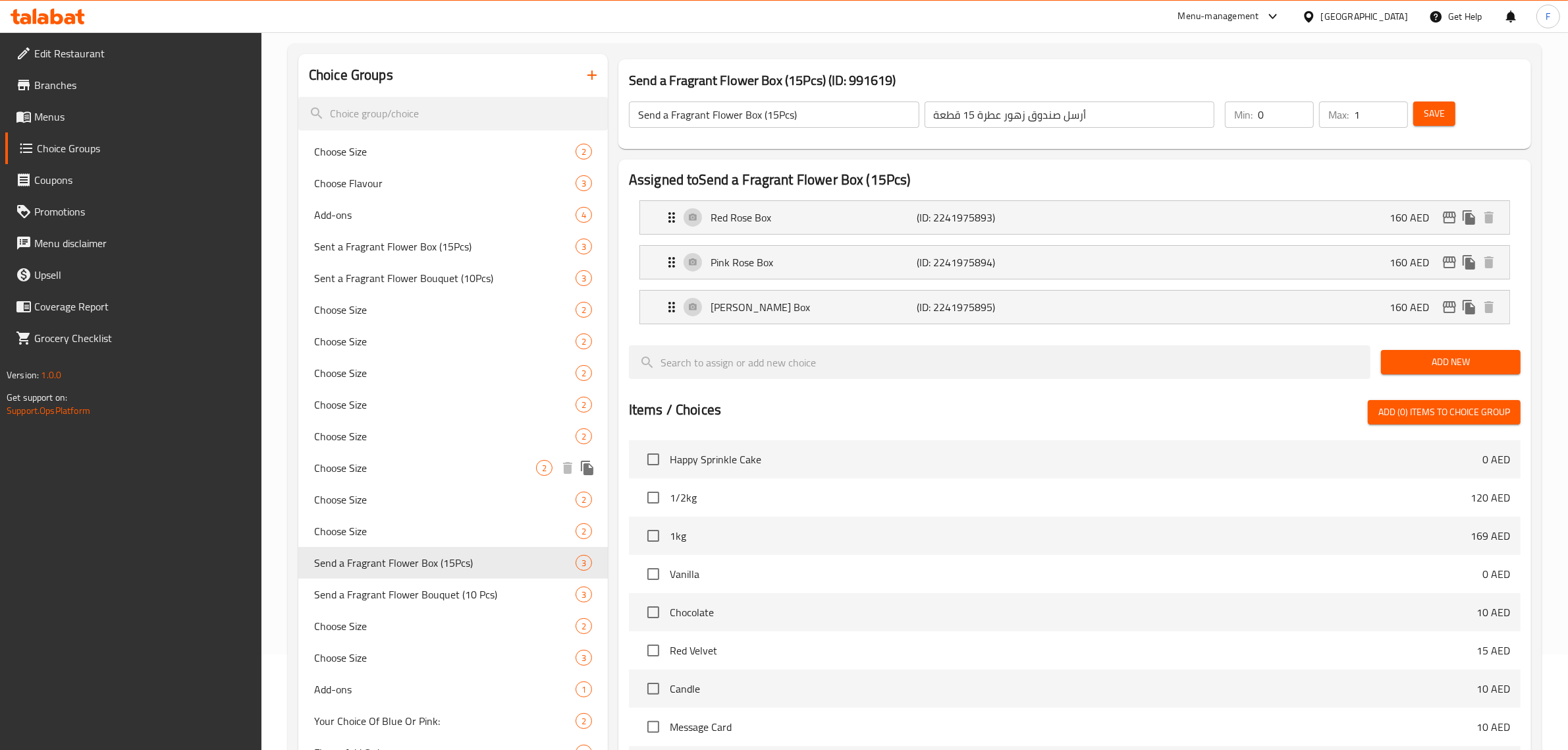
scroll to position [89, 0]
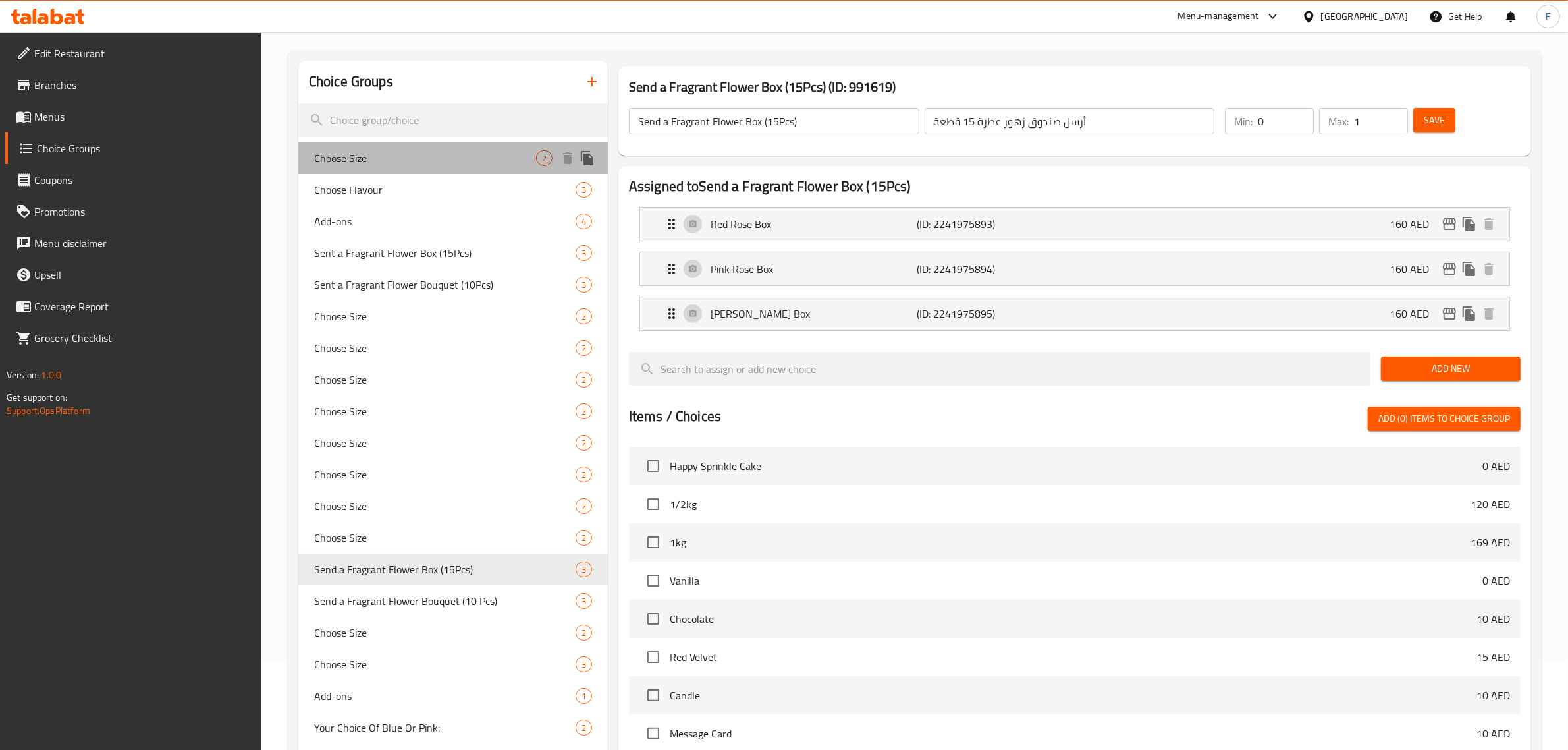
click at [364, 155] on span "Choose Size" at bounding box center [425, 158] width 222 height 16
type input "Choose Size"
type input "اختر الحجم"
type input "1"
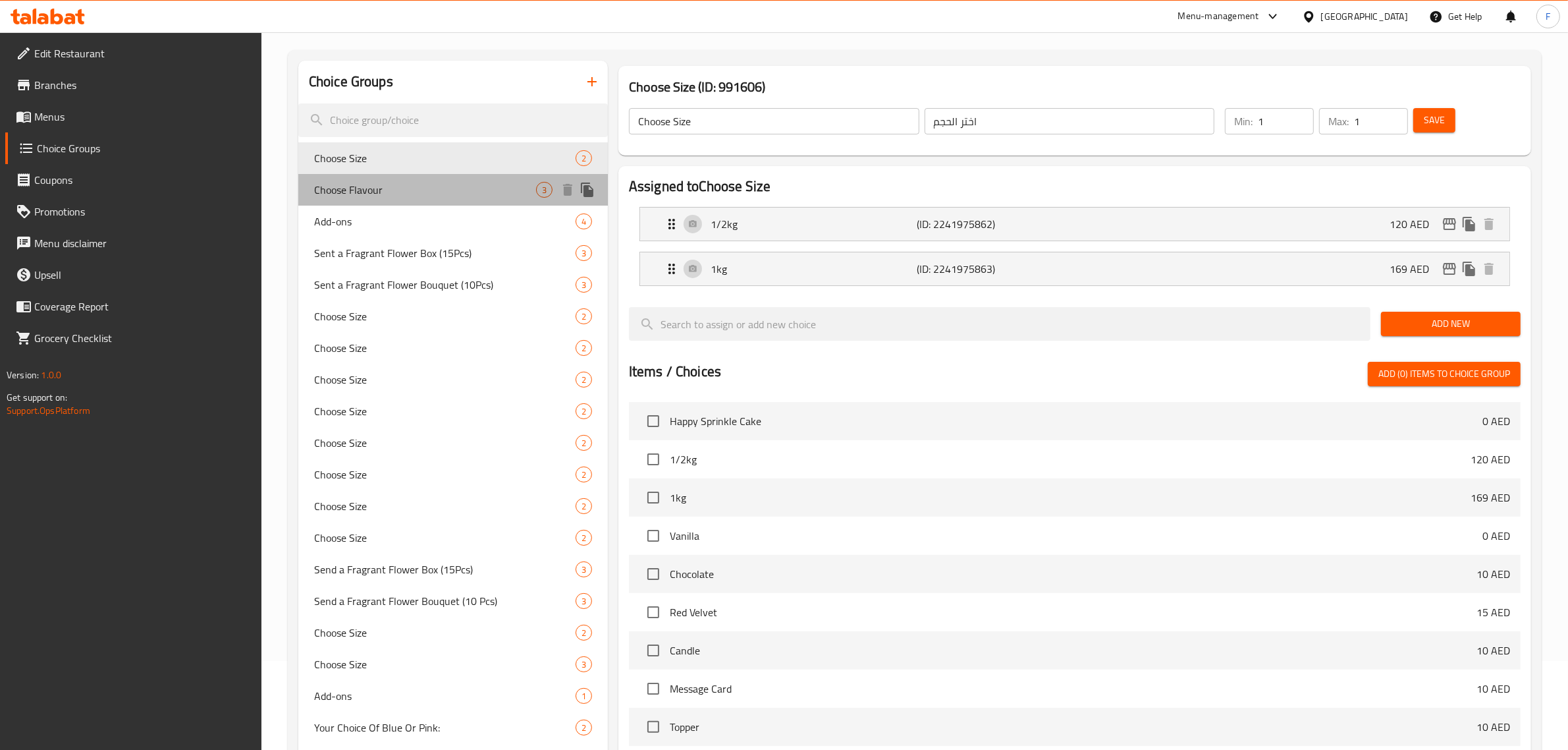
click at [371, 185] on span "Choose Flavour" at bounding box center [425, 190] width 222 height 16
type input "Choose Flavour"
type input "اختر النكهة"
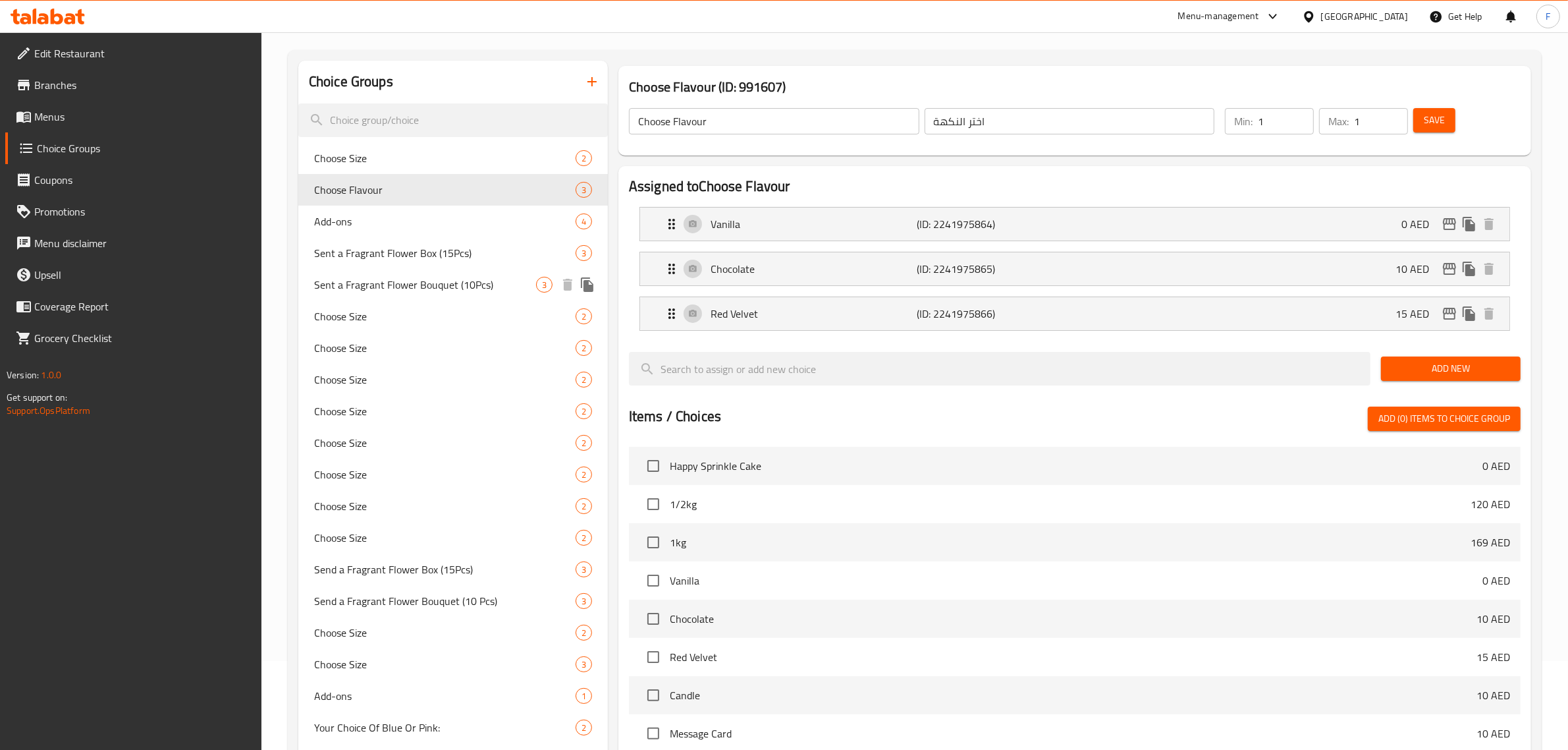
scroll to position [171, 0]
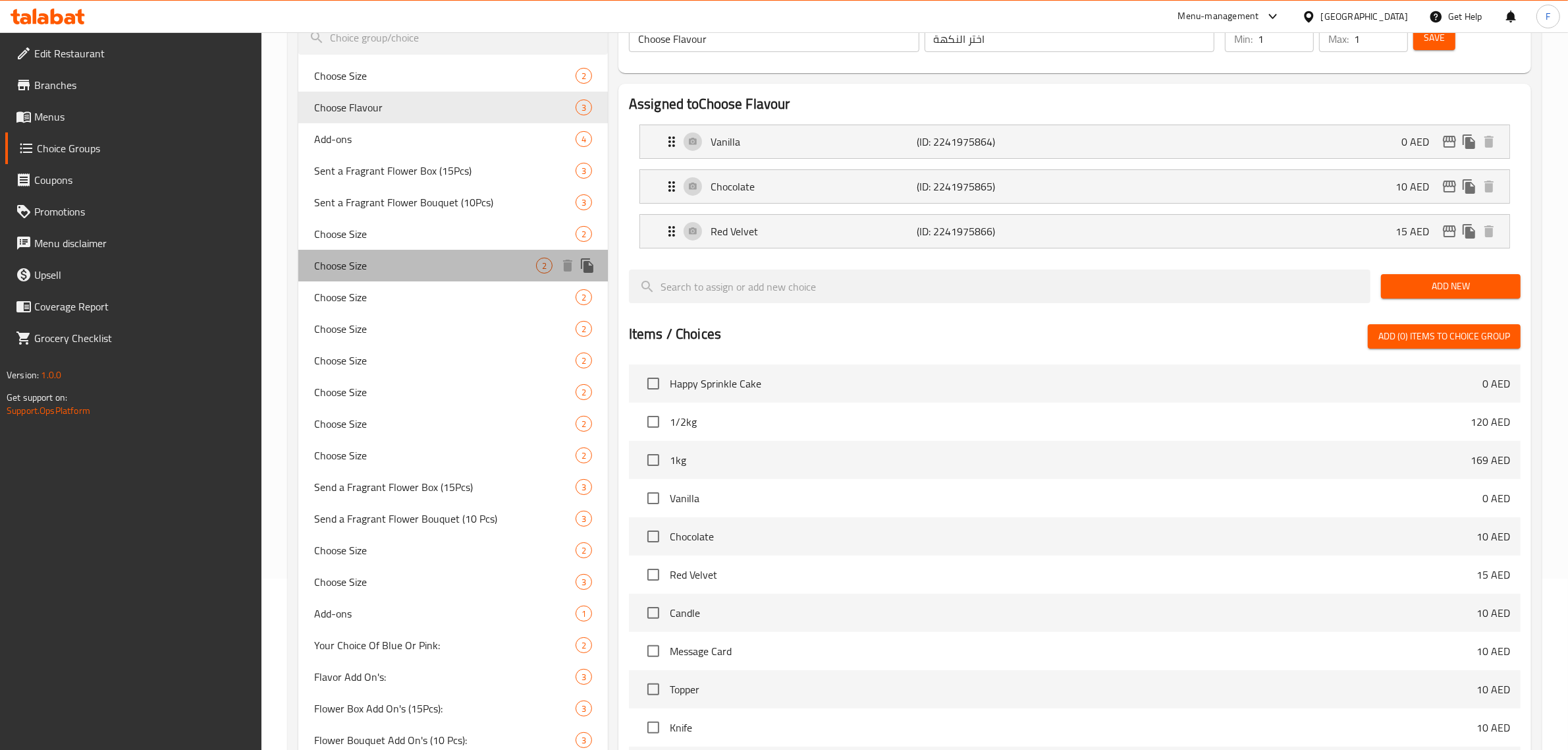
click at [349, 267] on span "Choose Size" at bounding box center [425, 265] width 222 height 16
type input "Choose Size"
type input "اختر الحجم"
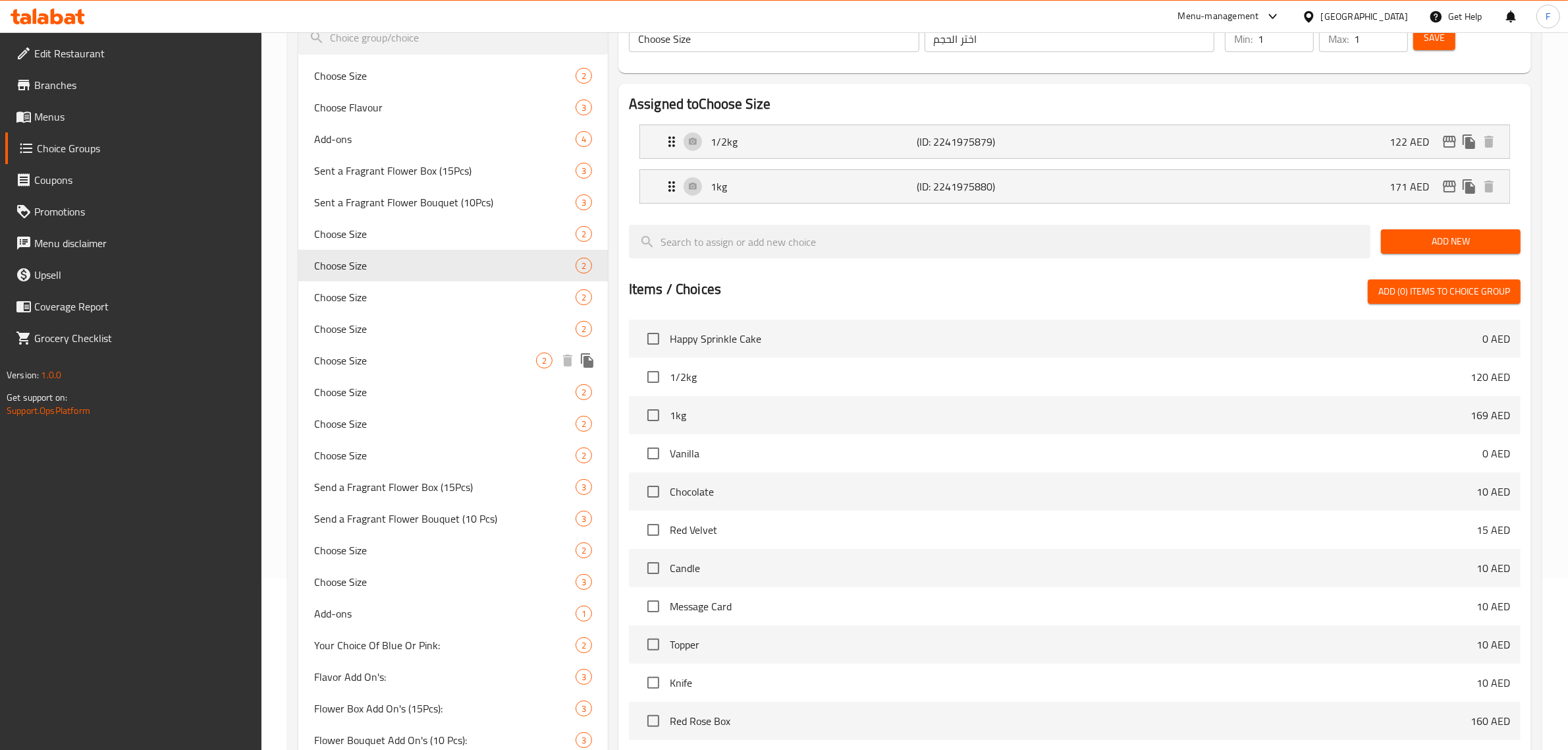
click at [346, 354] on span "Choose Size" at bounding box center [425, 360] width 222 height 16
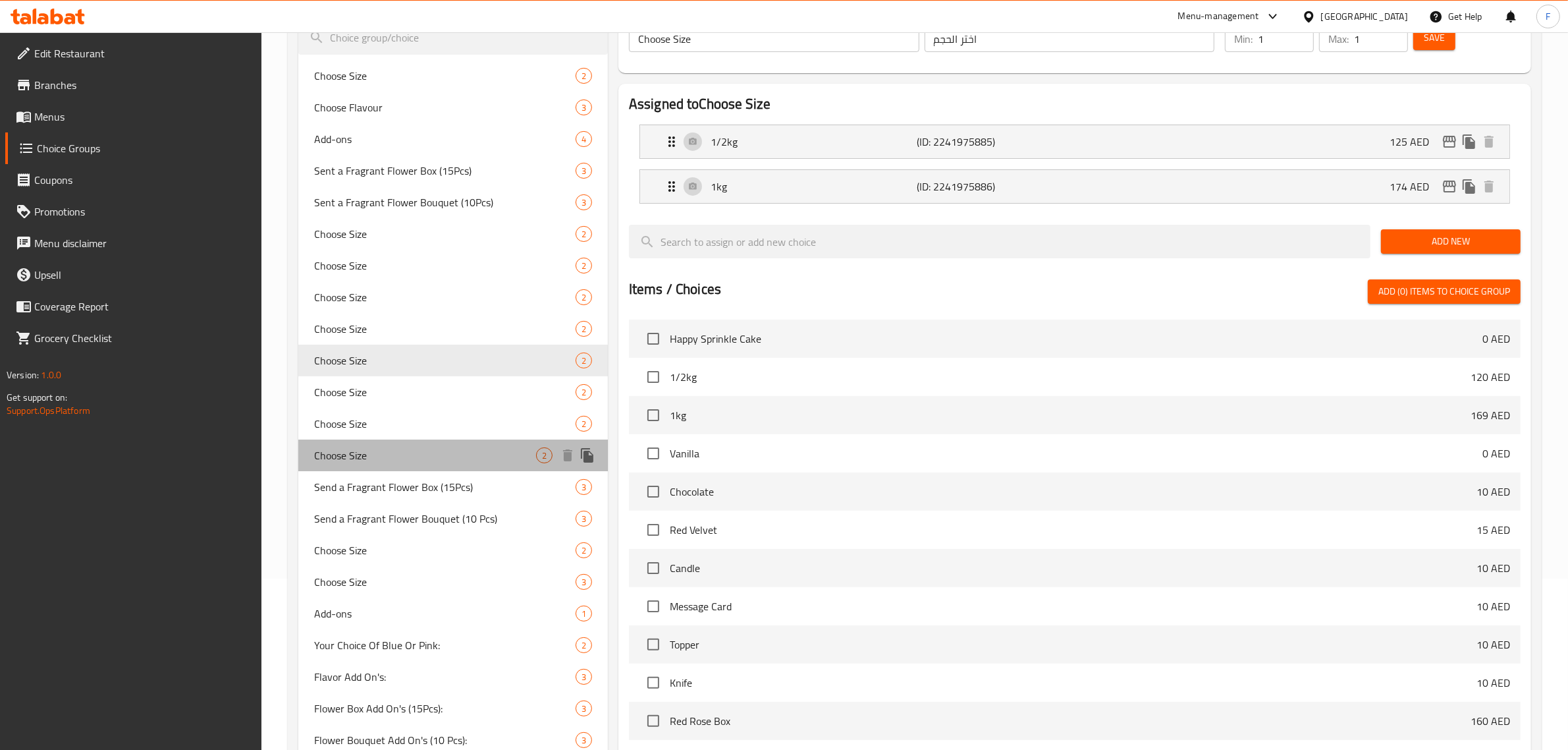
click at [357, 440] on div "Choose Size 2" at bounding box center [453, 455] width 310 height 32
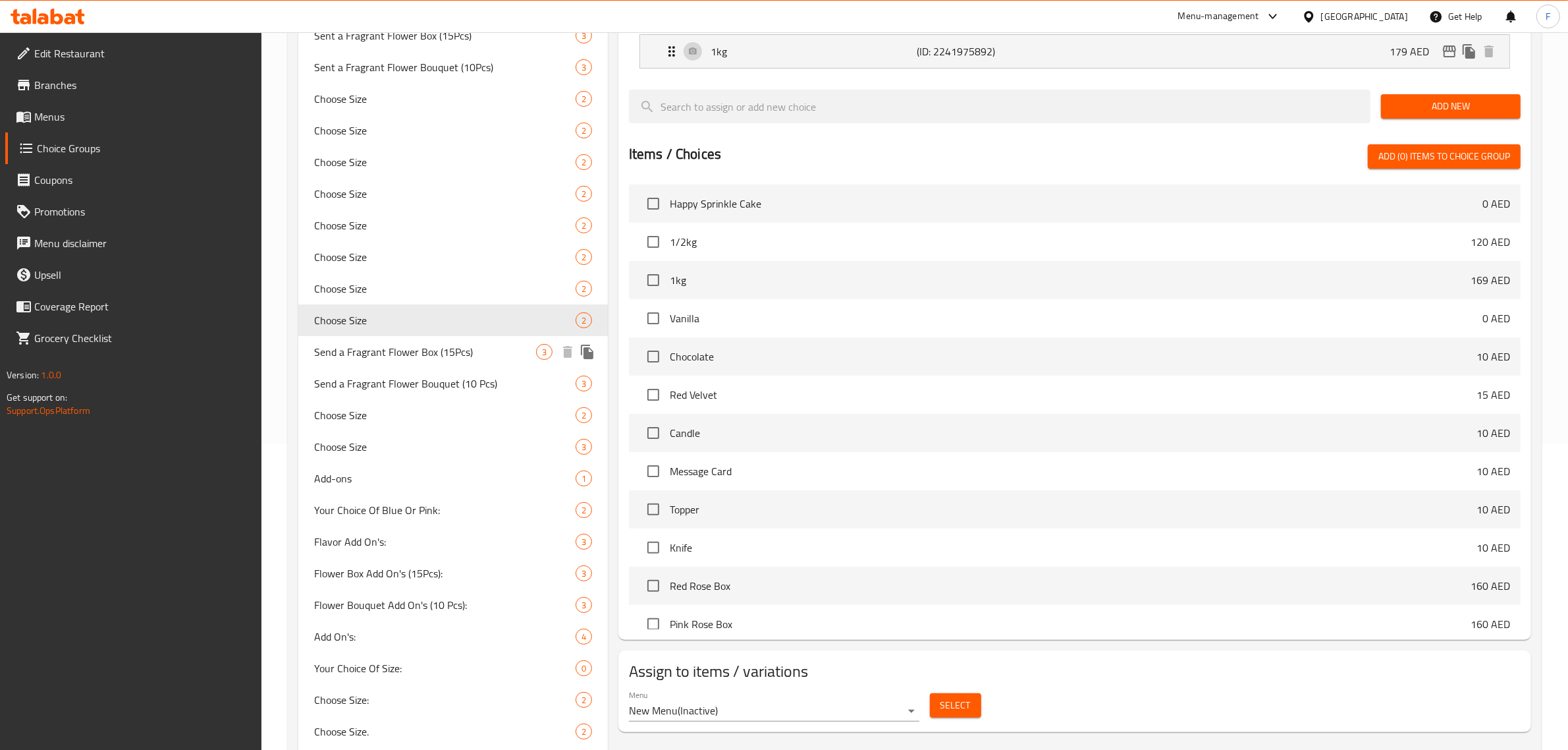
scroll to position [336, 0]
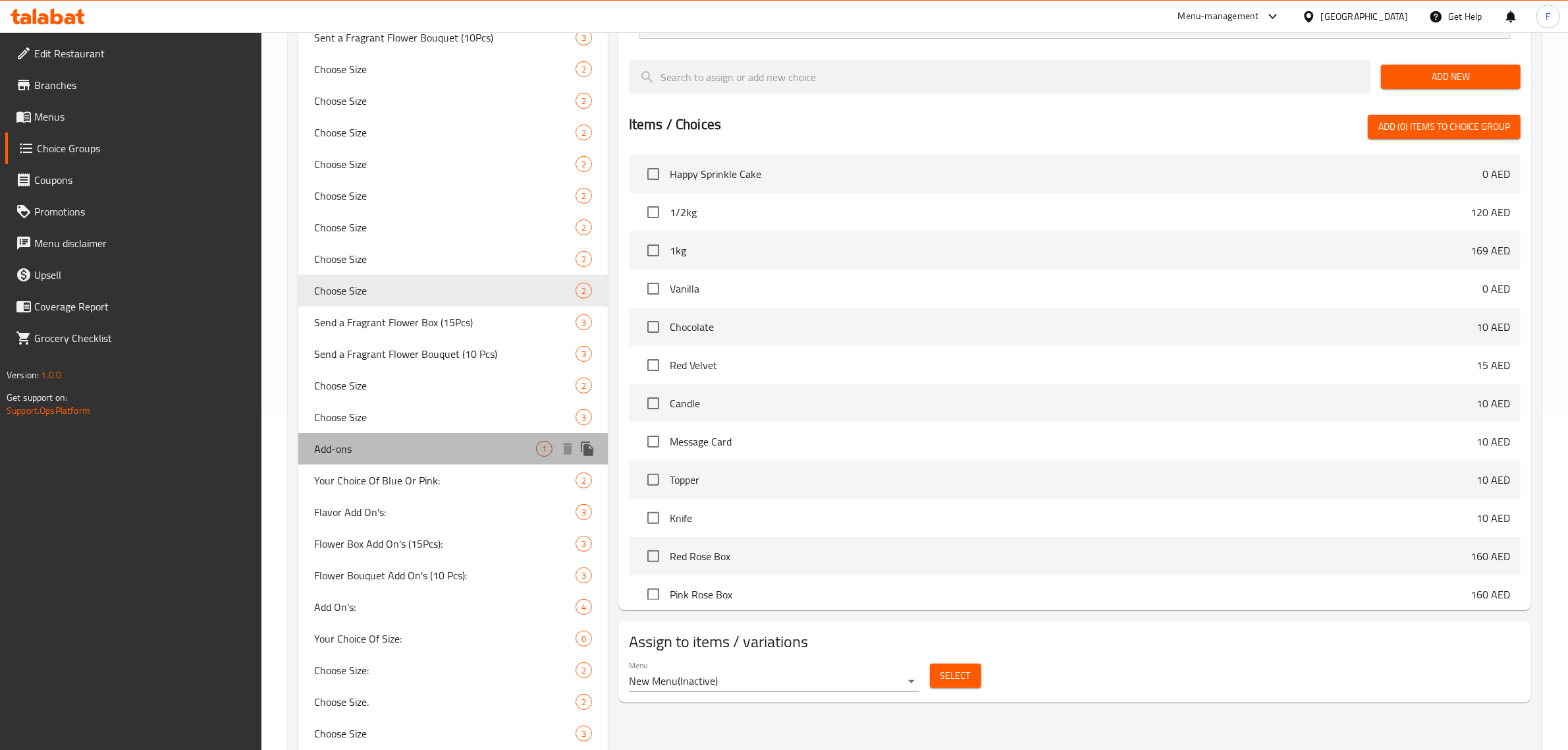
click at [339, 442] on span "Add-ons" at bounding box center [425, 448] width 222 height 16
type input "Add-ons"
type input "الإضافات"
type input "0"
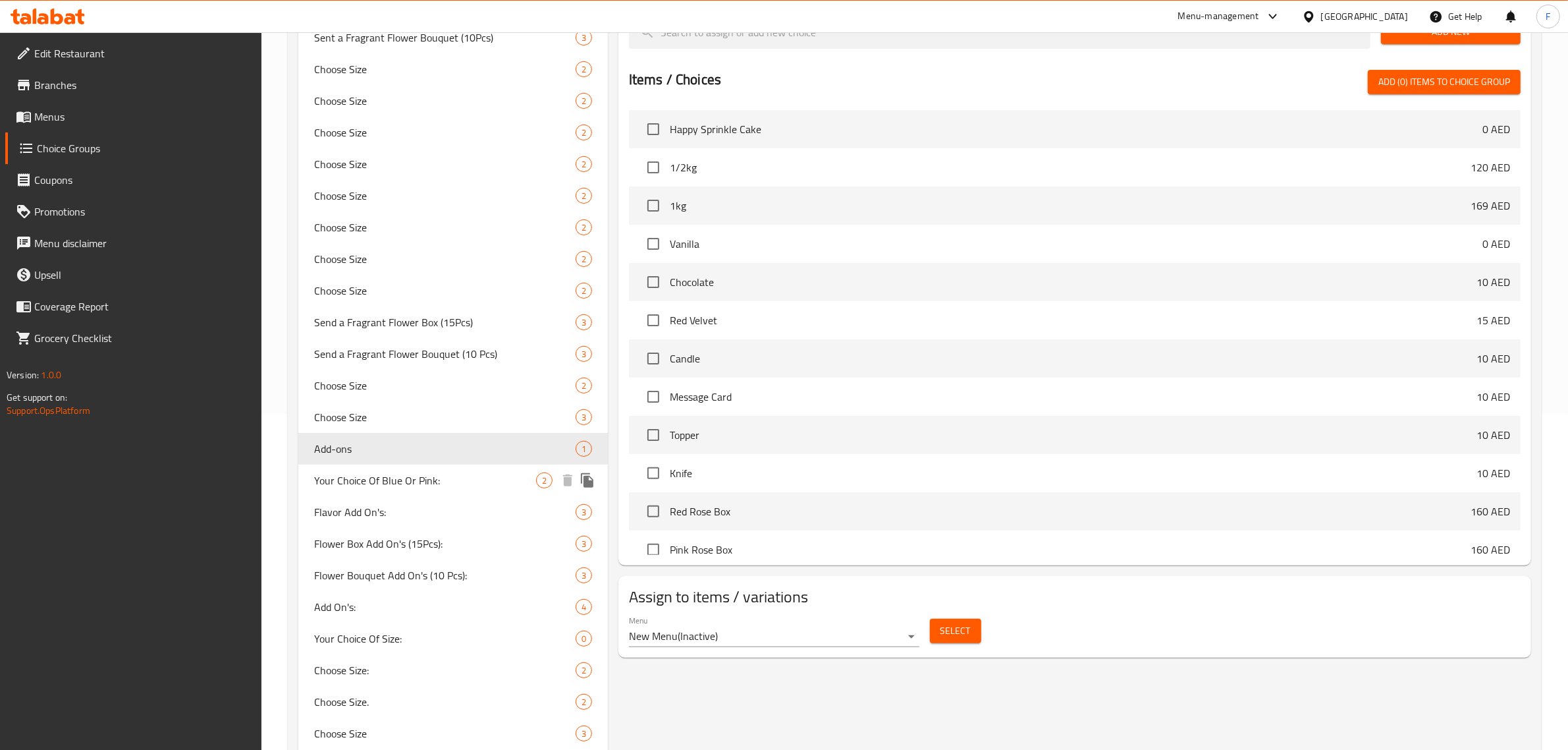
click at [396, 479] on span "Your Choice Of Blue Or Pink:" at bounding box center [425, 480] width 222 height 16
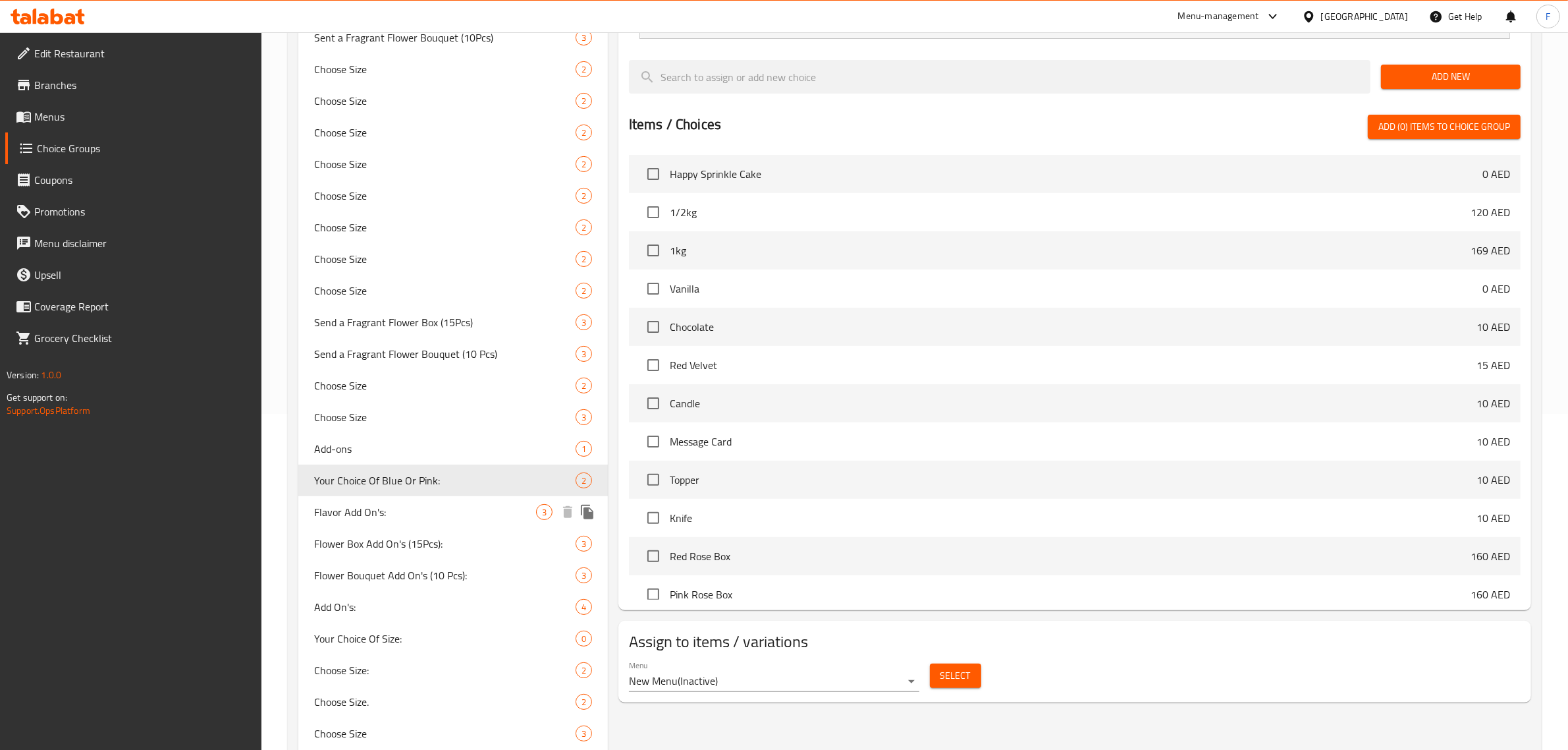
type input "Your Choice Of Blue Or Pink:"
type input "اختيارك من الأزرق أو الوردي:"
type input "1"
click at [367, 516] on span "Flavor Add On's:" at bounding box center [425, 512] width 222 height 16
type input "Flavor Add On's:"
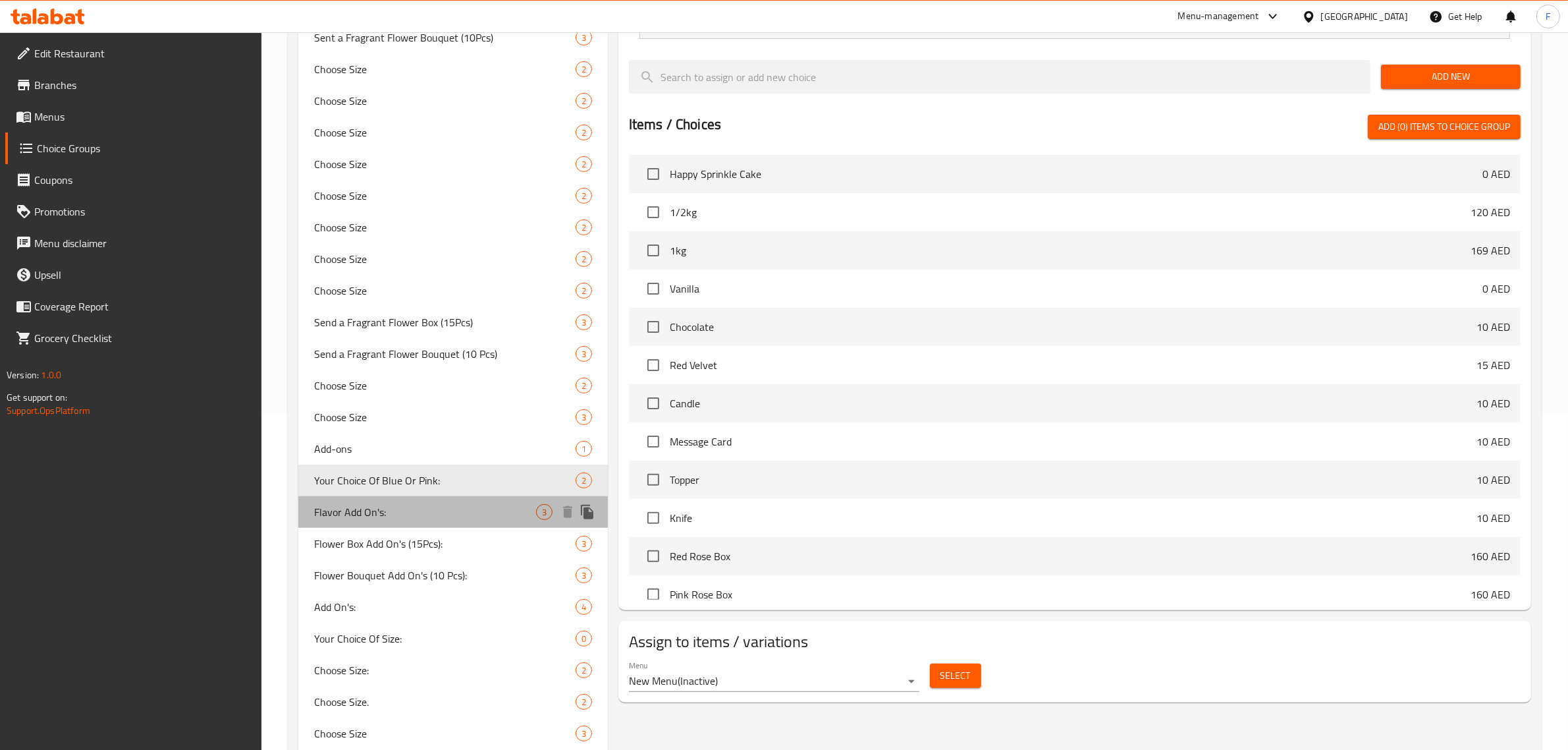
type input "اضافات الطعم:"
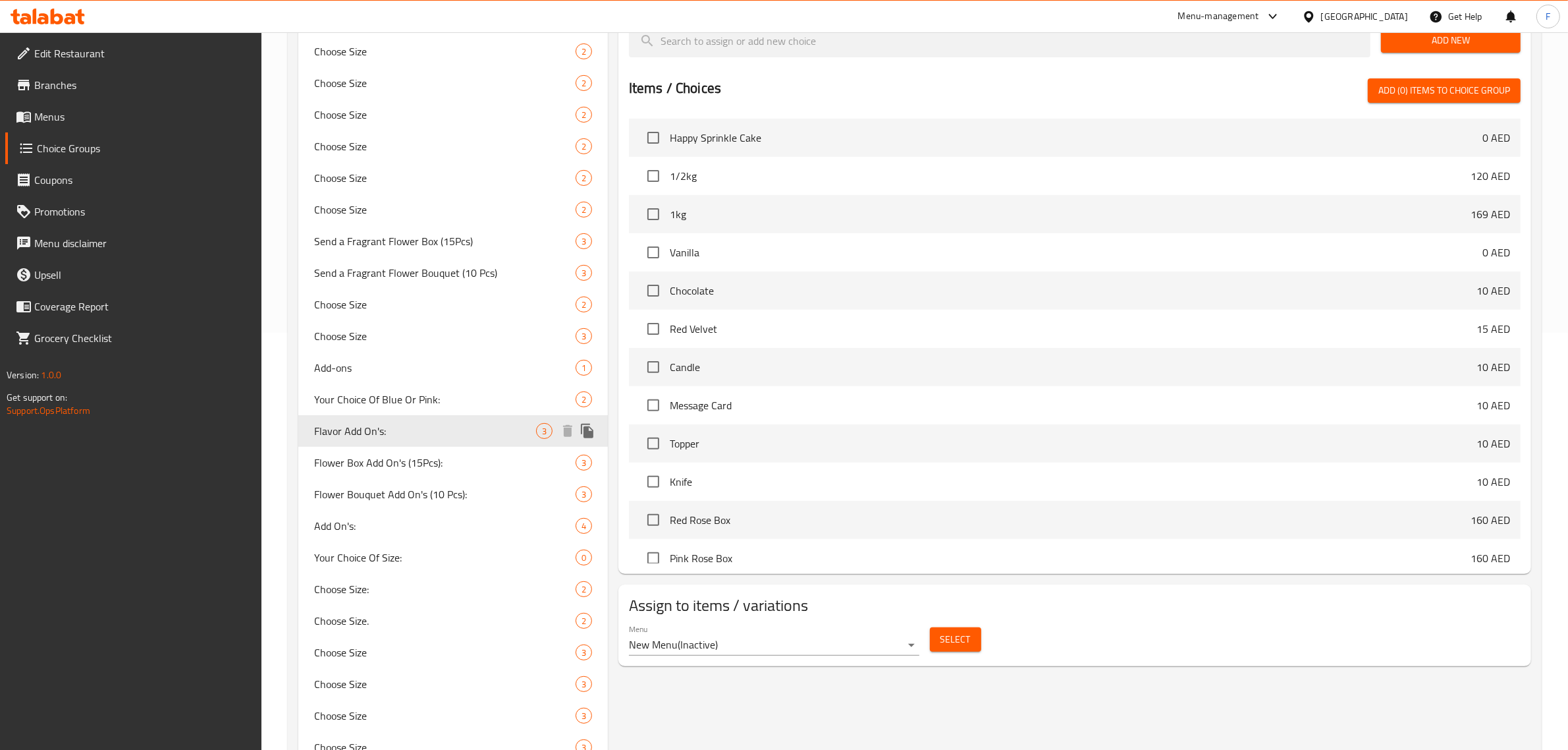
scroll to position [418, 0]
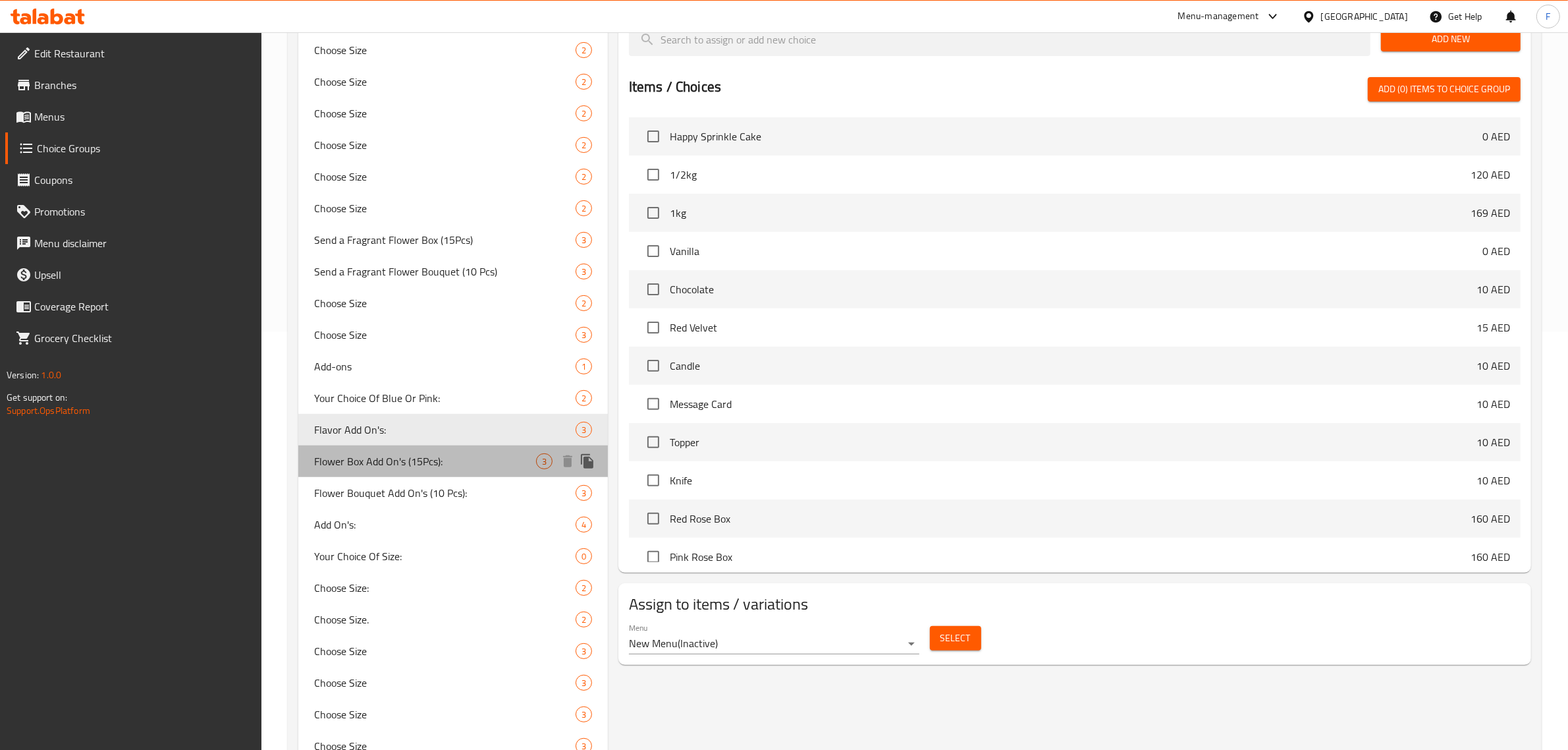
click at [408, 463] on span "Flower Box Add On's (15Pcs):" at bounding box center [425, 461] width 222 height 16
type input "Flower Box Add On's (15Pcs):"
type input "اضافة بوكس ورد 15 قطعة:"
type input "0"
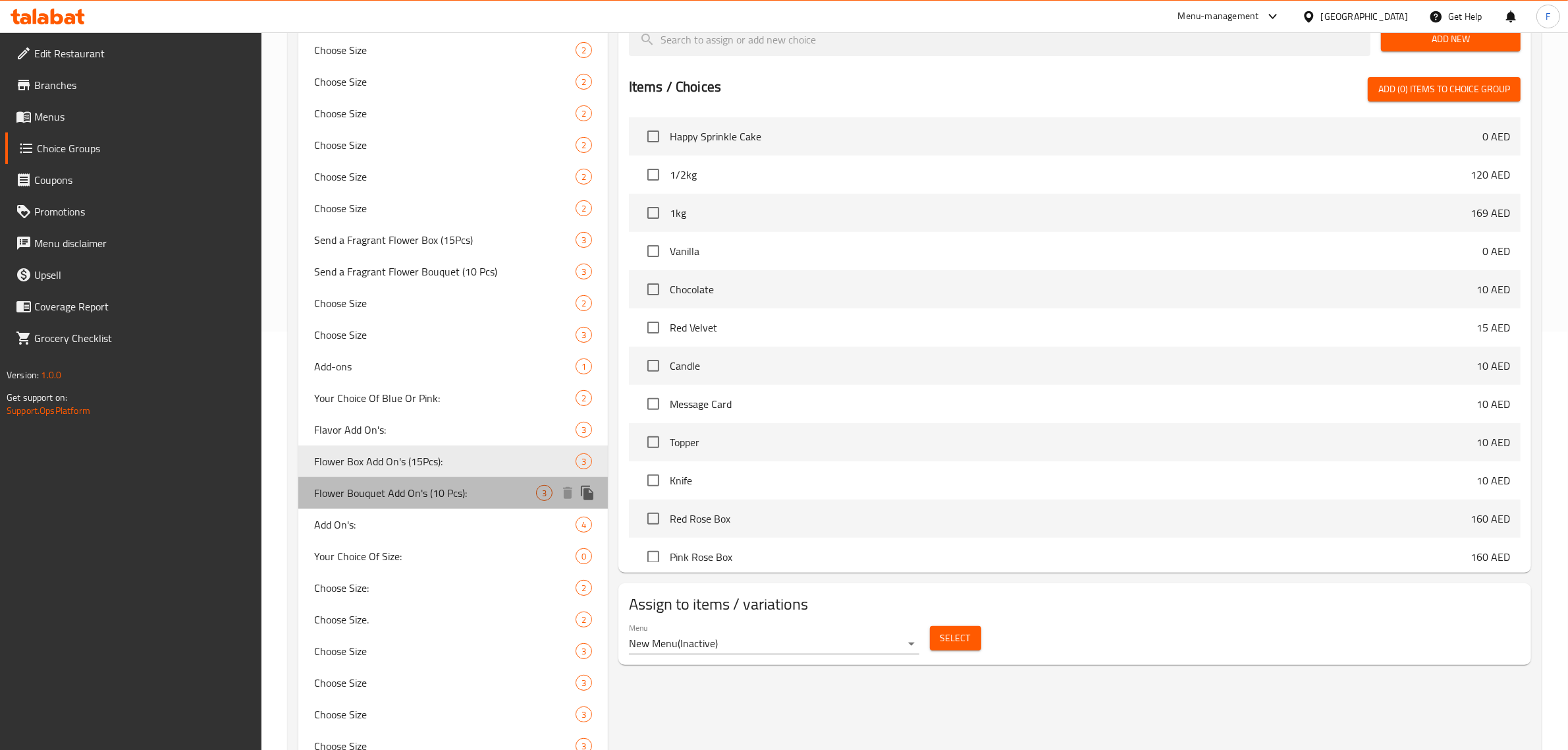
click at [409, 488] on span "Flower Bouquet Add On's (10 Pcs):" at bounding box center [425, 492] width 222 height 16
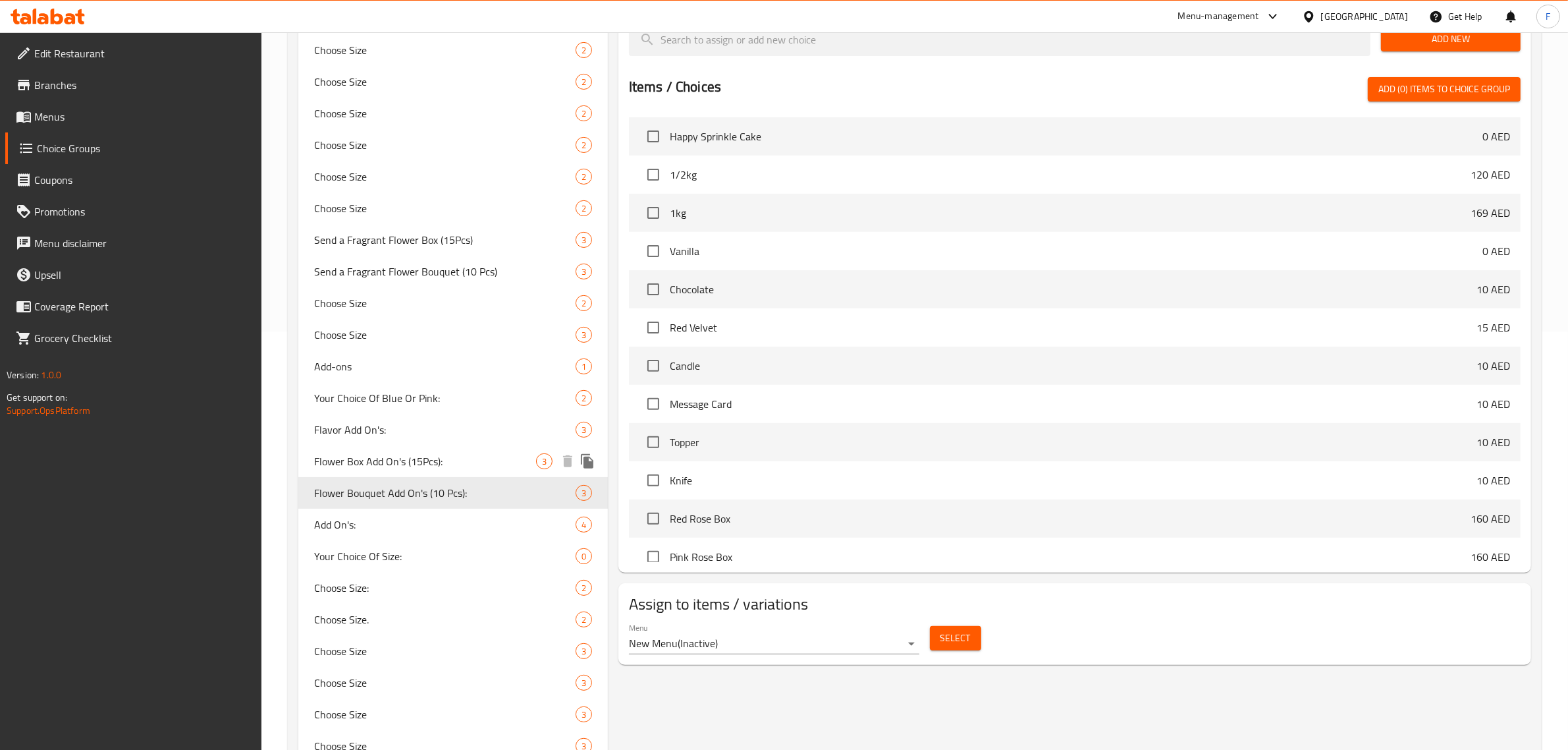
type input "Flower Bouquet Add On's (10 Pcs):"
type input "اضافات باقة ورد 10 قطع:"
click at [60, 87] on span "Branches" at bounding box center [143, 84] width 218 height 16
